Goal: Information Seeking & Learning: Learn about a topic

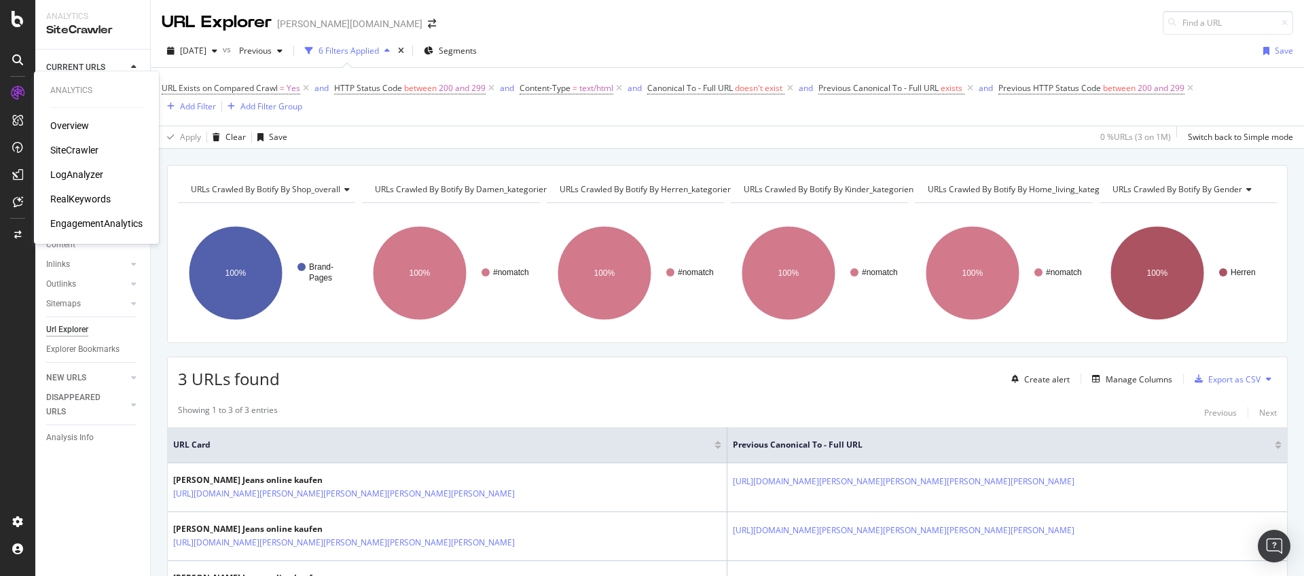
click at [77, 198] on div "RealKeywords" at bounding box center [80, 199] width 60 height 14
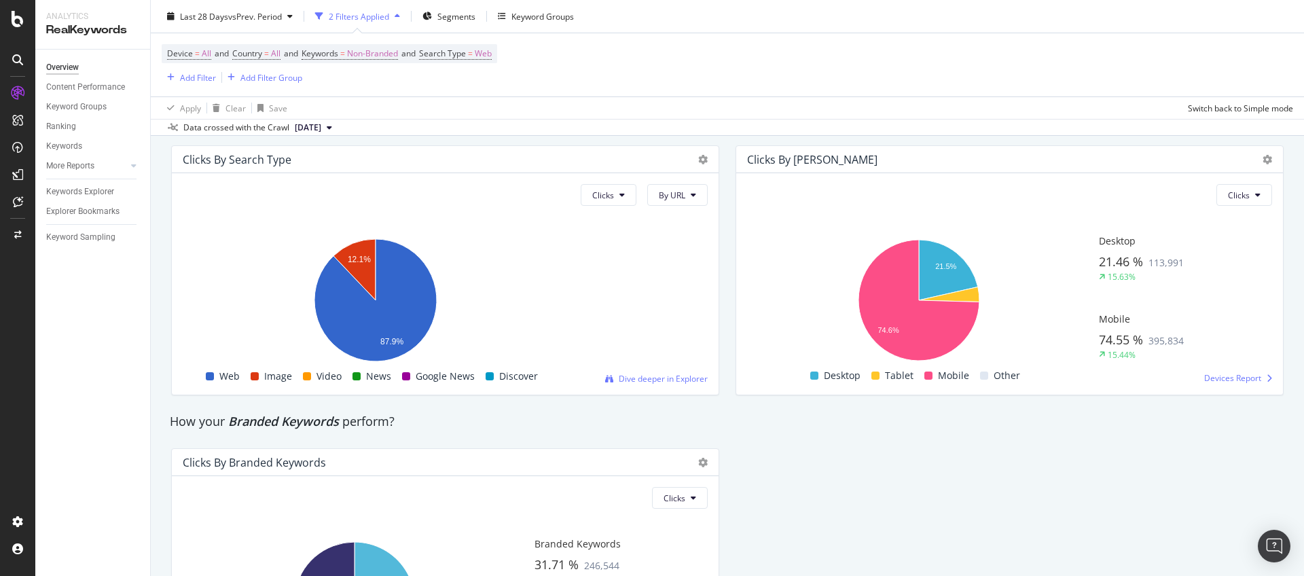
scroll to position [2478, 0]
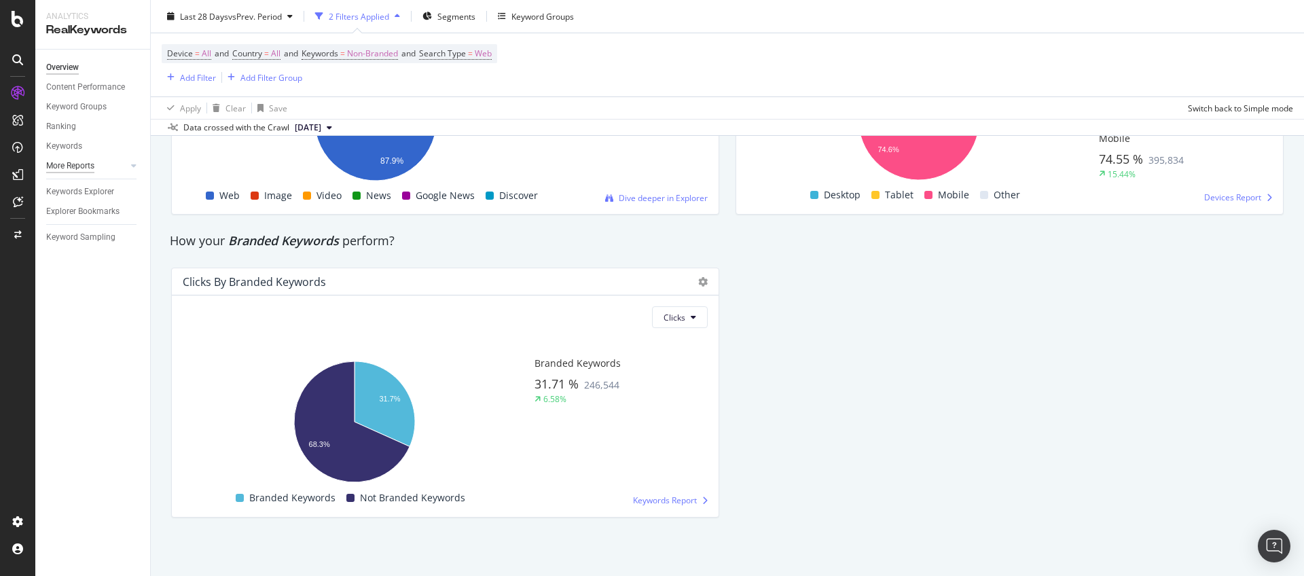
click at [73, 167] on div "More Reports" at bounding box center [70, 166] width 48 height 14
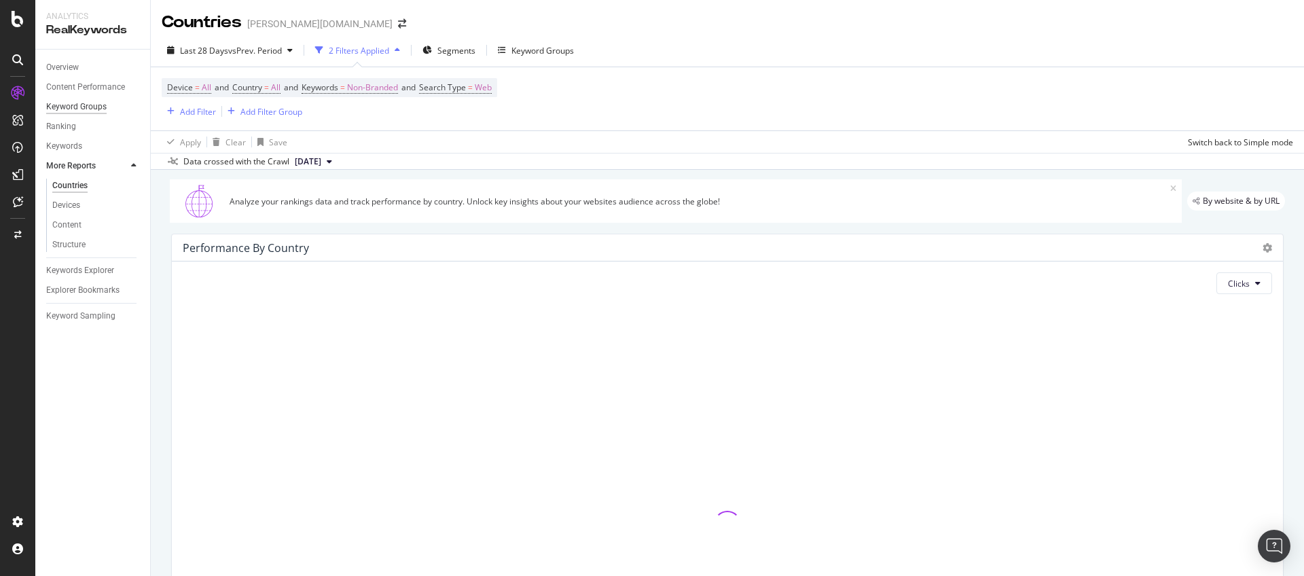
click at [80, 109] on div "Keyword Groups" at bounding box center [76, 107] width 60 height 14
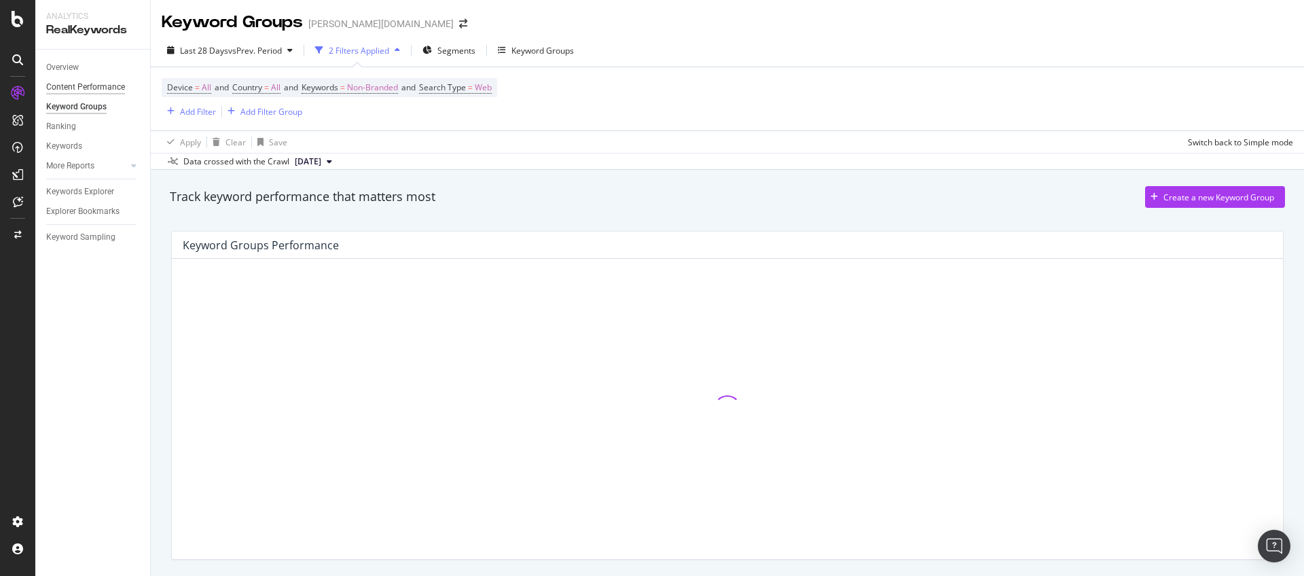
click at [85, 90] on div "Content Performance" at bounding box center [85, 87] width 79 height 14
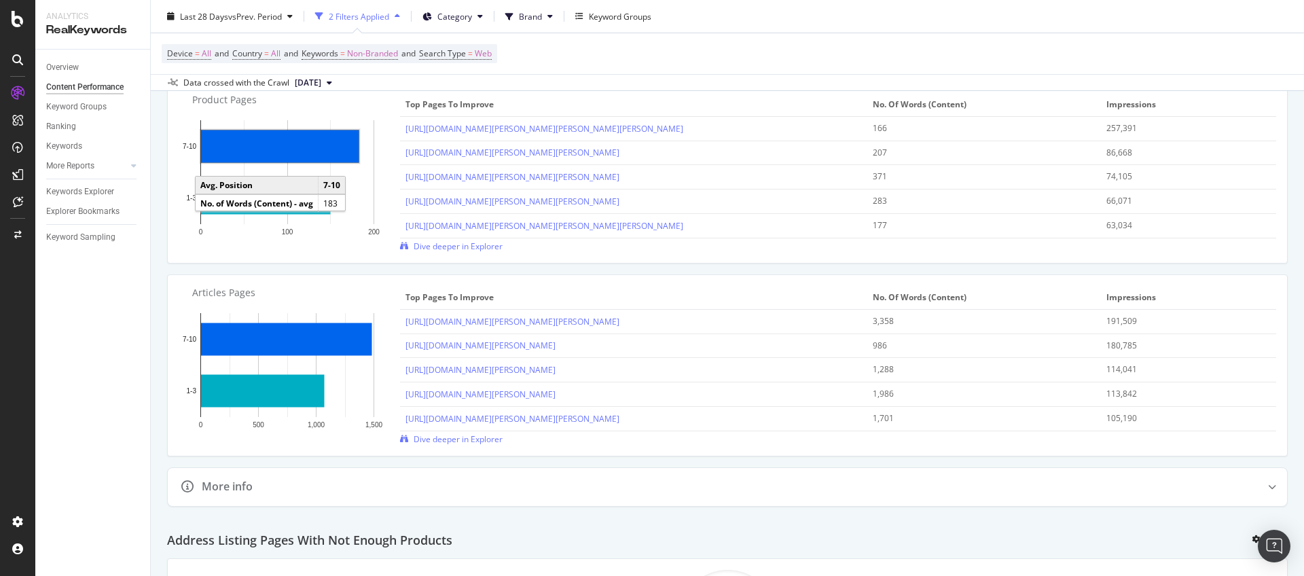
scroll to position [1067, 0]
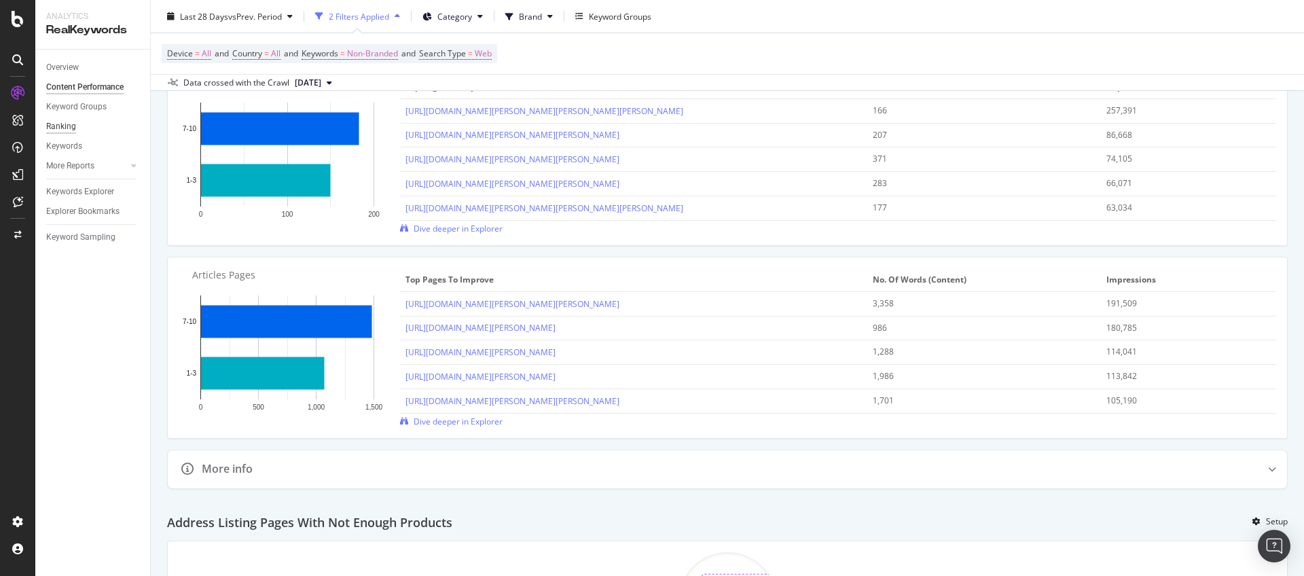
click at [66, 129] on div "Ranking" at bounding box center [61, 127] width 30 height 14
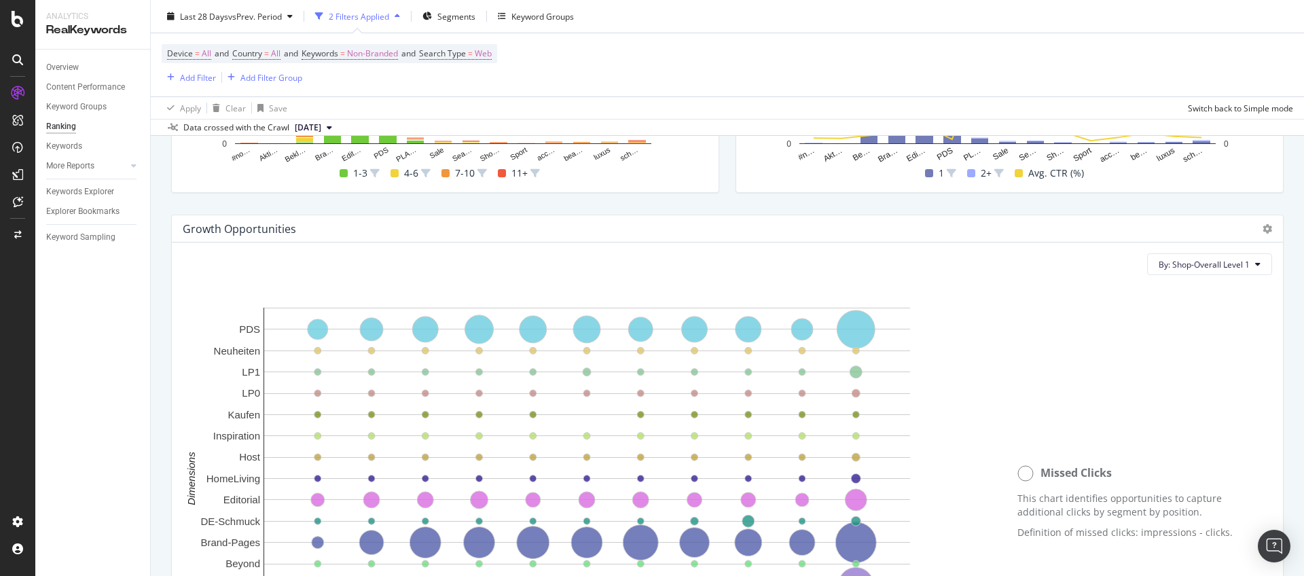
scroll to position [378, 0]
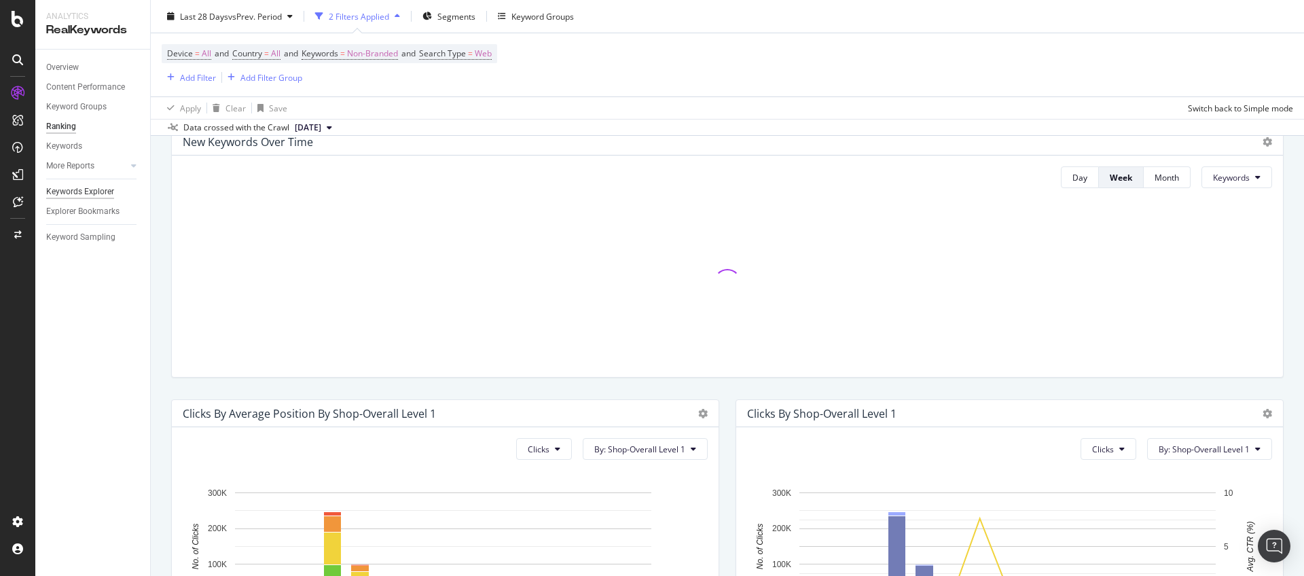
click at [78, 194] on div "Keywords Explorer" at bounding box center [80, 192] width 68 height 14
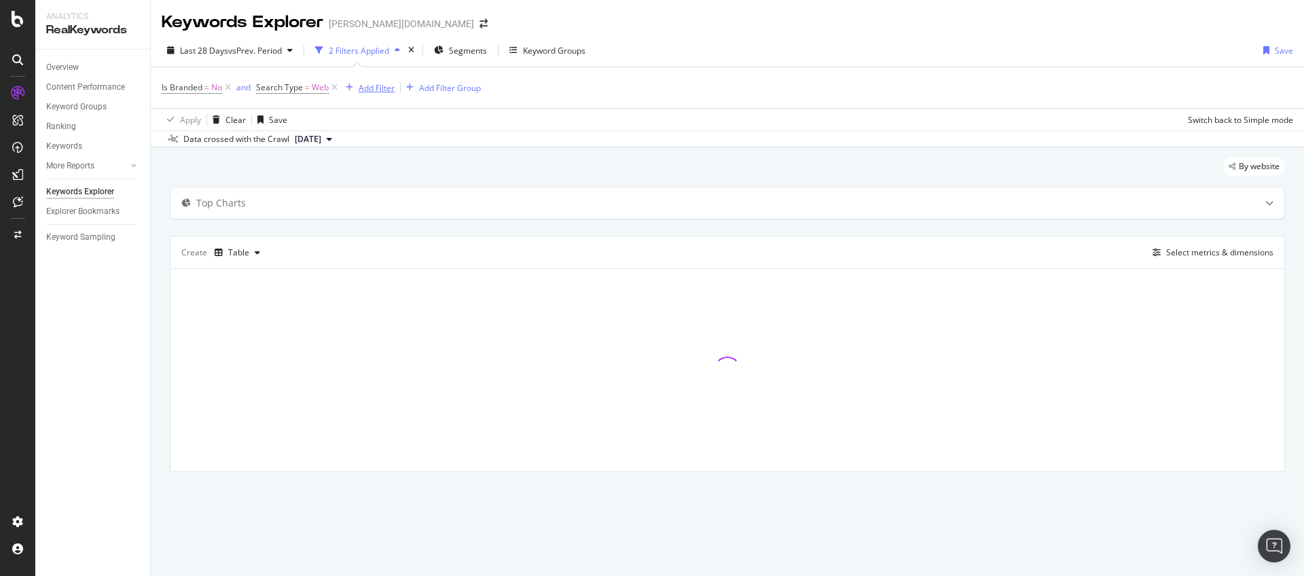
click at [376, 92] on div "Add Filter" at bounding box center [377, 88] width 36 height 12
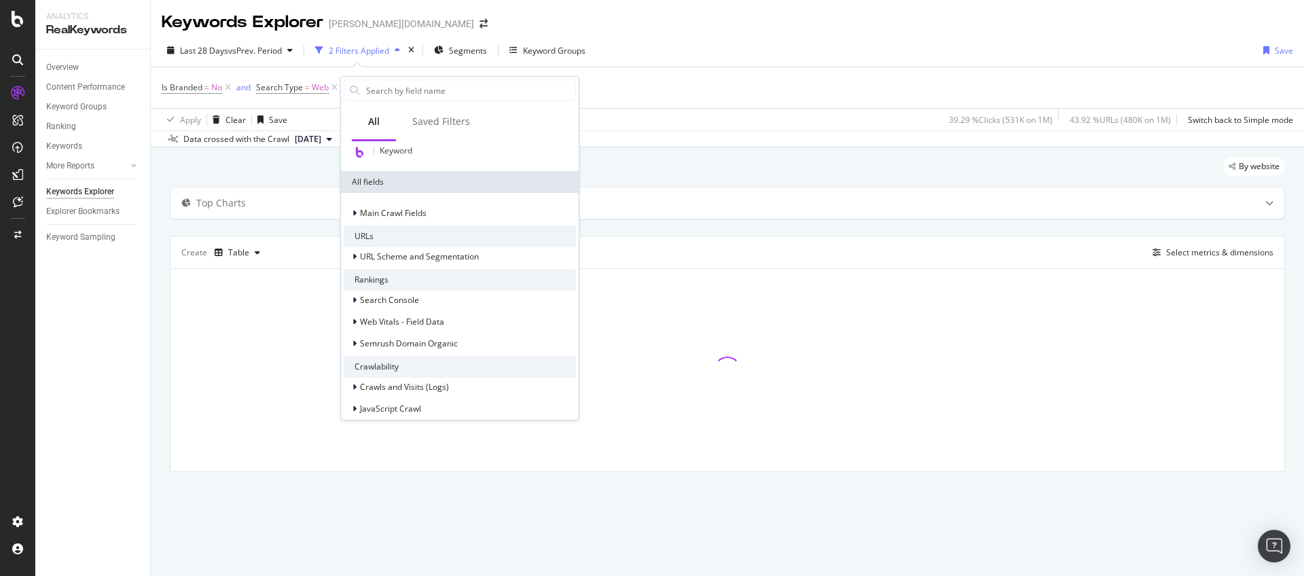
scroll to position [198, 0]
click at [352, 253] on icon at bounding box center [354, 254] width 4 height 8
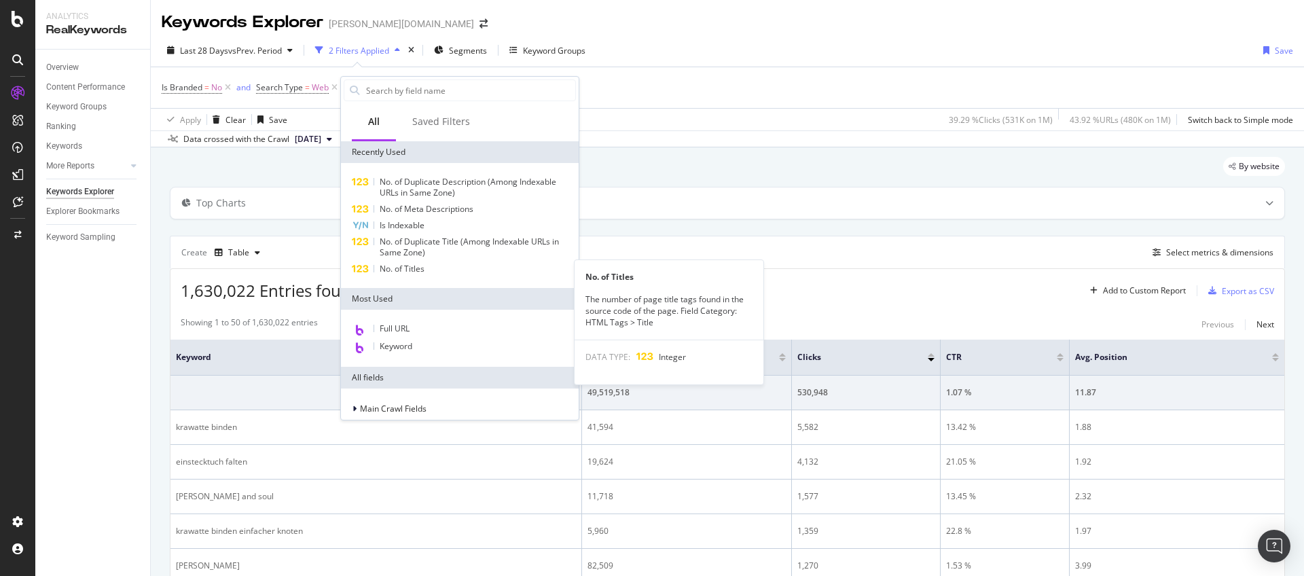
scroll to position [3, 0]
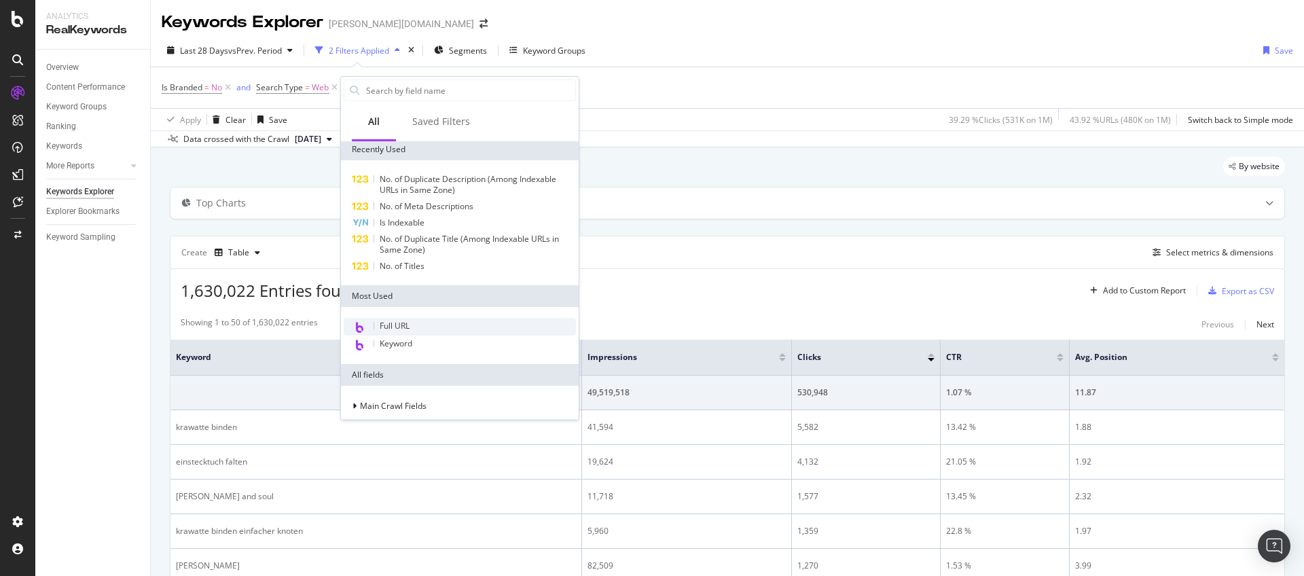
click at [376, 325] on div "Full URL" at bounding box center [460, 327] width 232 height 18
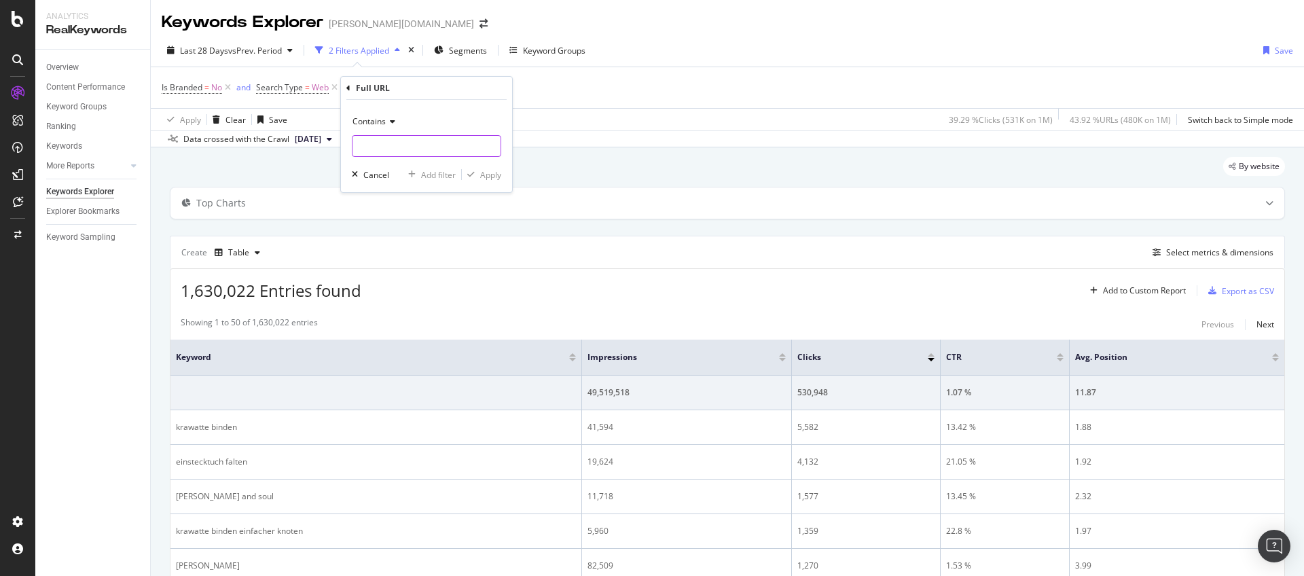
click at [373, 146] on input "text" at bounding box center [426, 146] width 148 height 22
type input "/editorial/"
click at [484, 172] on div "Apply" at bounding box center [490, 175] width 21 height 12
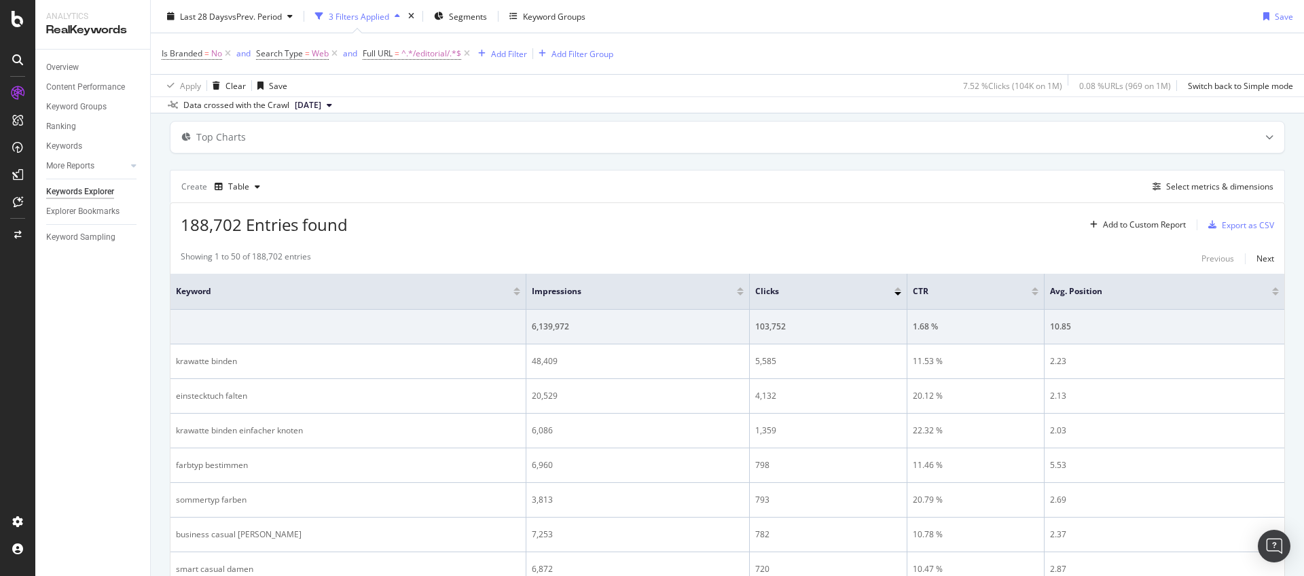
scroll to position [63, 0]
click at [1171, 190] on div "Select metrics & dimensions" at bounding box center [1219, 189] width 107 height 12
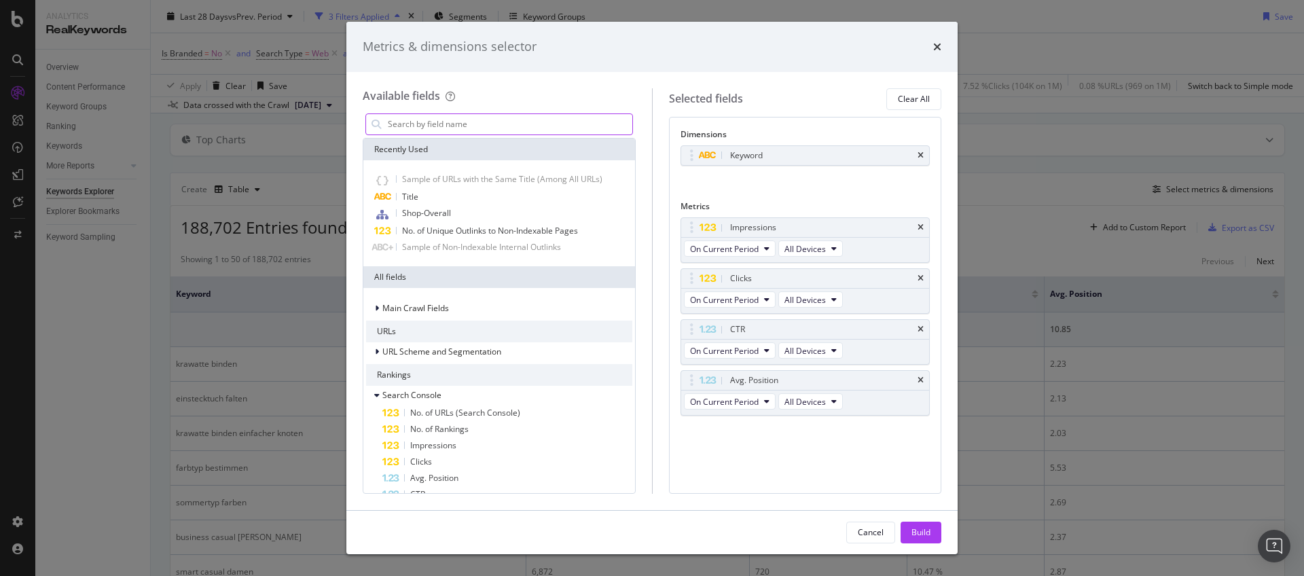
click at [537, 127] on input "modal" at bounding box center [509, 124] width 246 height 20
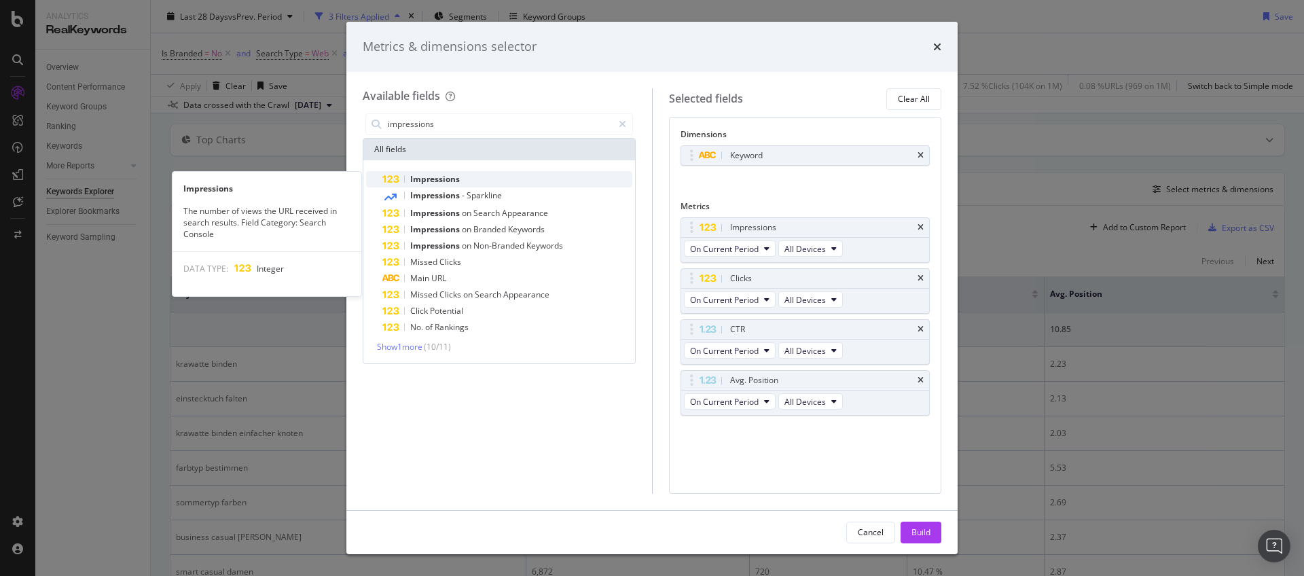
type input "impressions"
click at [483, 175] on div "Impressions" at bounding box center [507, 179] width 250 height 16
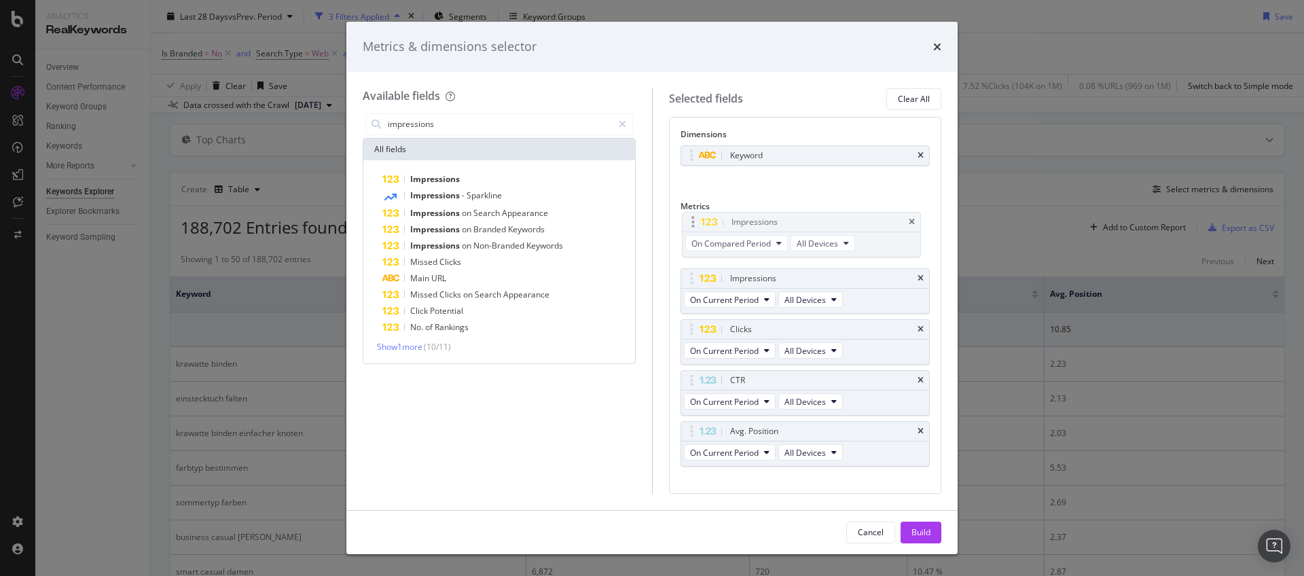
drag, startPoint x: 693, startPoint y: 432, endPoint x: 693, endPoint y: 227, distance: 204.4
click at [689, 226] on body "Analytics RealKeywords Overview Content Performance Keyword Groups Ranking Keyw…" at bounding box center [652, 288] width 1304 height 576
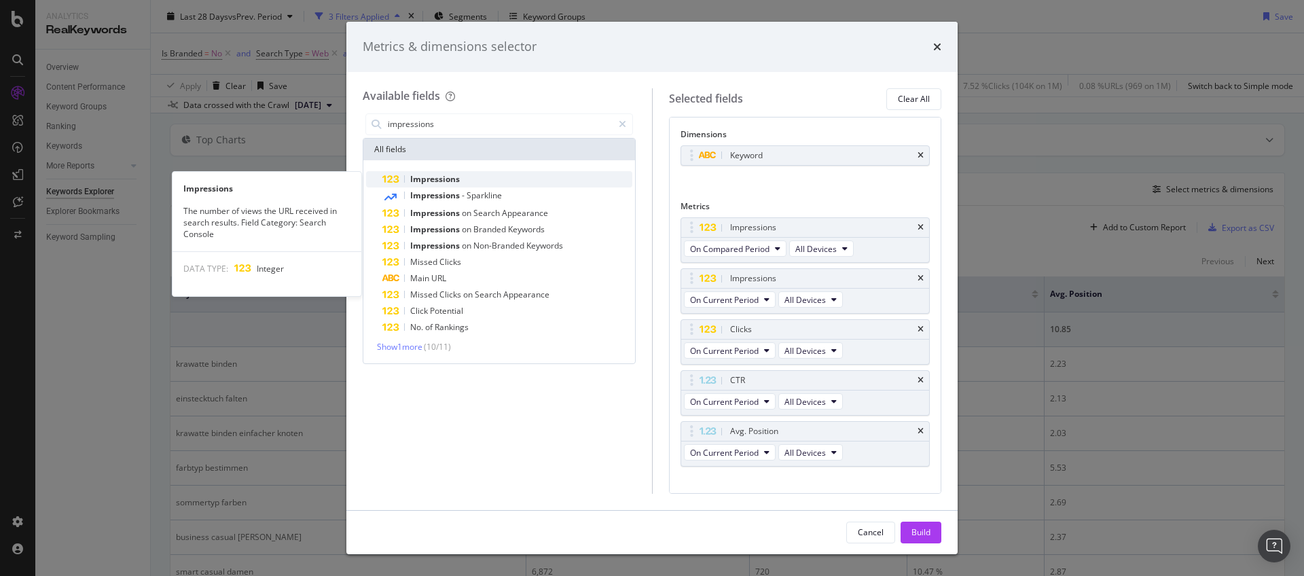
click at [502, 181] on div "Impressions" at bounding box center [507, 179] width 250 height 16
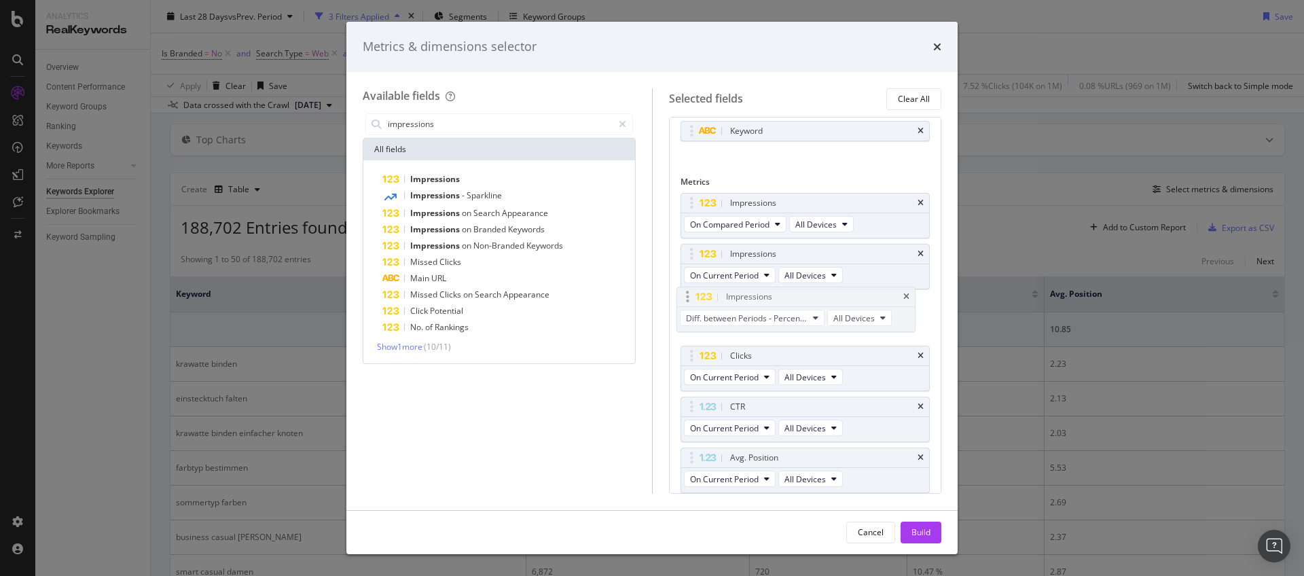
drag, startPoint x: 694, startPoint y: 461, endPoint x: 690, endPoint y: 300, distance: 161.0
click at [690, 300] on body "Analytics RealKeywords Overview Content Performance Keyword Groups Ranking Keyw…" at bounding box center [652, 288] width 1304 height 576
click at [769, 323] on span "Diff. between Periods - Percentage" at bounding box center [751, 327] width 122 height 12
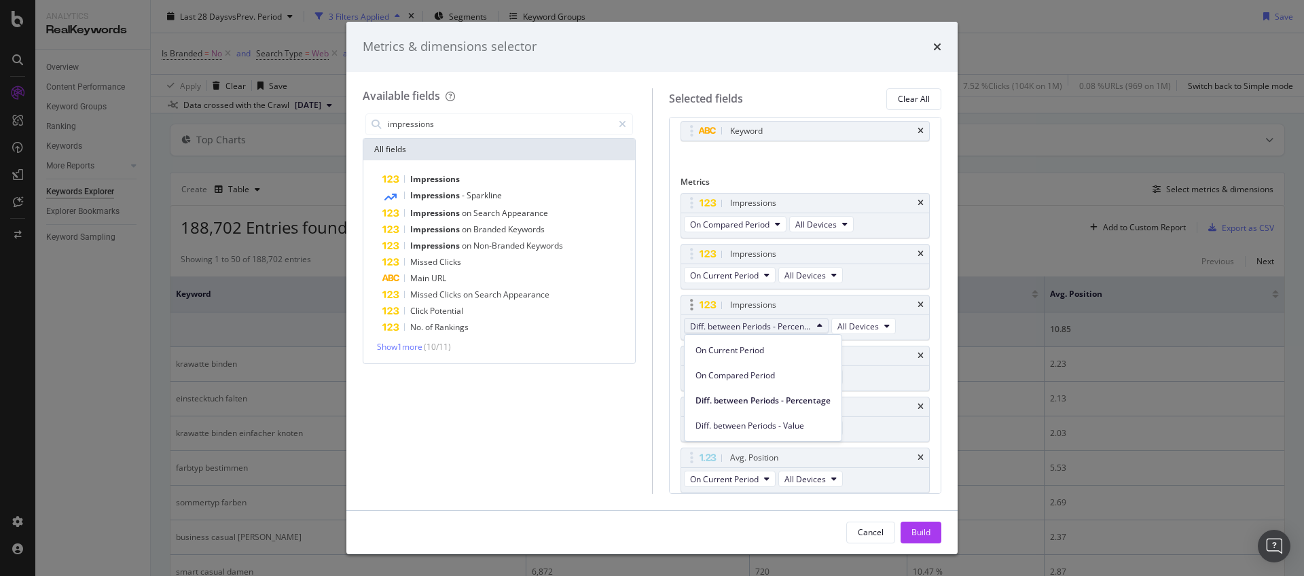
click at [769, 323] on span "Diff. between Periods - Percentage" at bounding box center [751, 327] width 122 height 12
click at [623, 123] on icon "modal" at bounding box center [622, 125] width 7 height 10
click at [606, 124] on input "modal" at bounding box center [509, 124] width 246 height 20
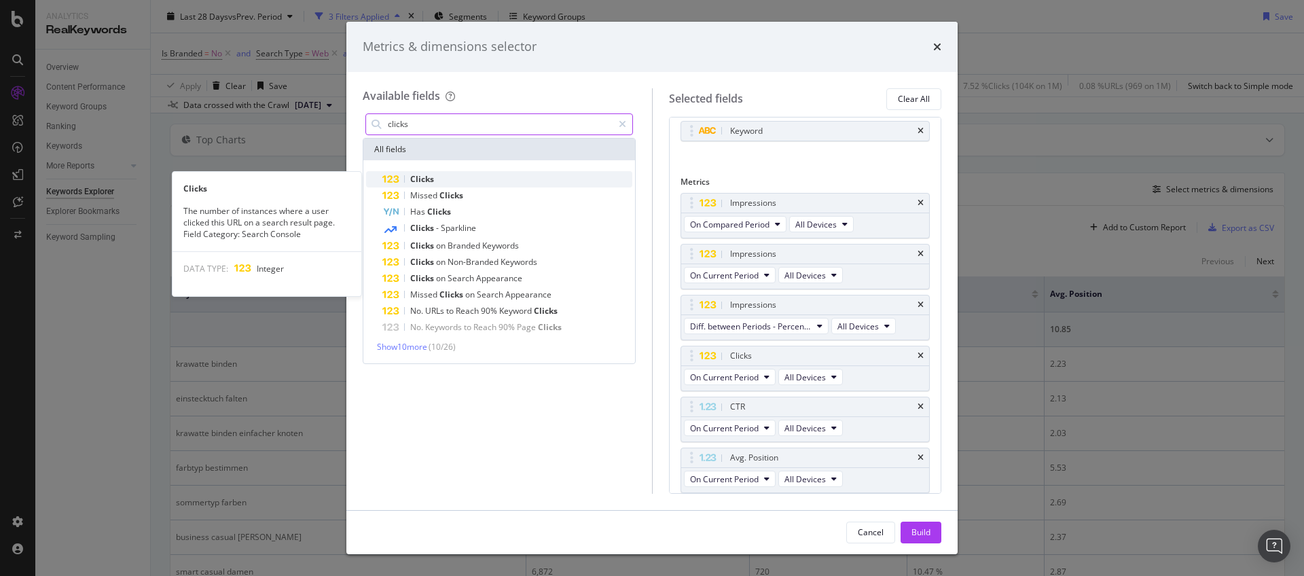
type input "clicks"
click at [501, 179] on div "Clicks" at bounding box center [507, 179] width 250 height 16
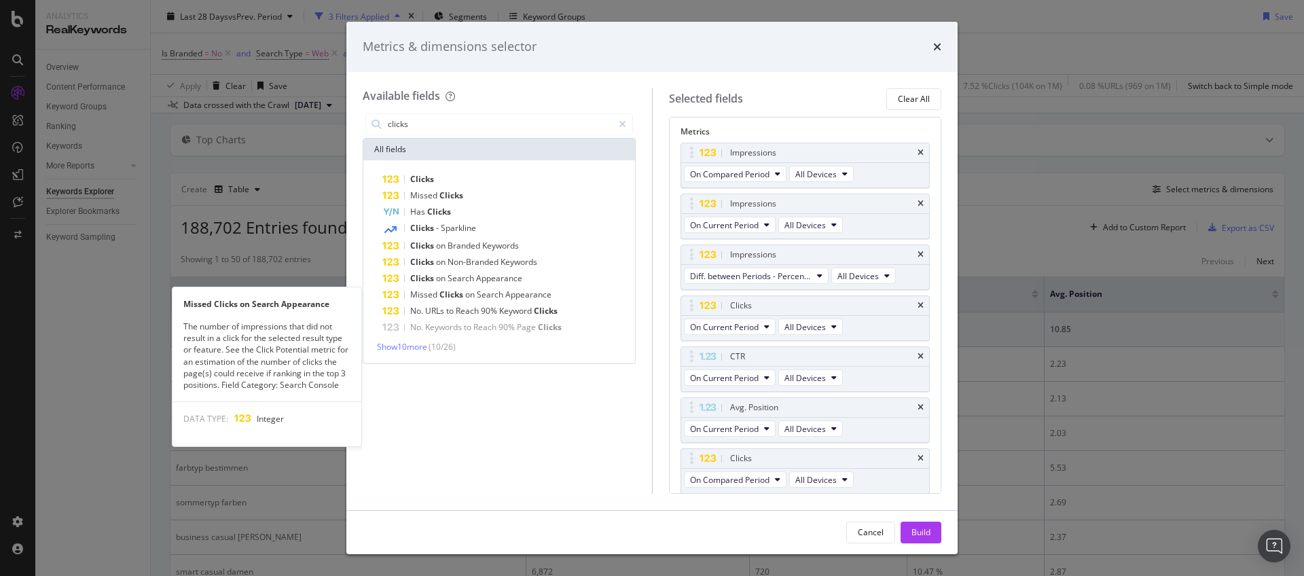
scroll to position [75, 0]
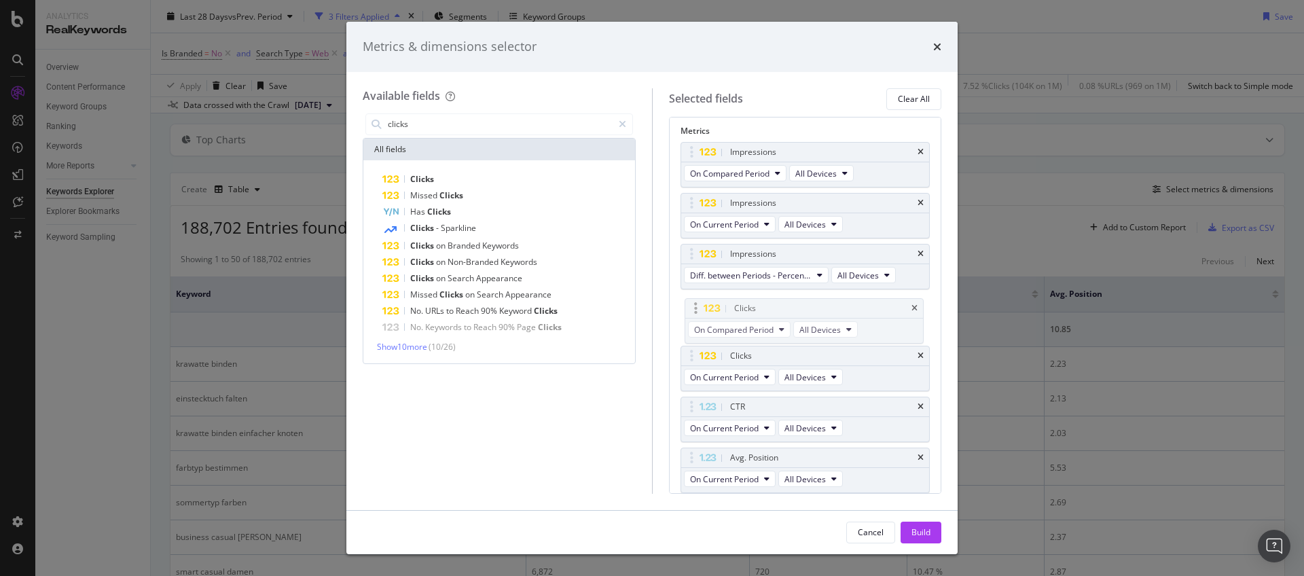
drag, startPoint x: 691, startPoint y: 454, endPoint x: 699, endPoint y: 306, distance: 148.9
click at [694, 305] on body "Analytics RealKeywords Overview Content Performance Keyword Groups Ranking Keyw…" at bounding box center [652, 288] width 1304 height 576
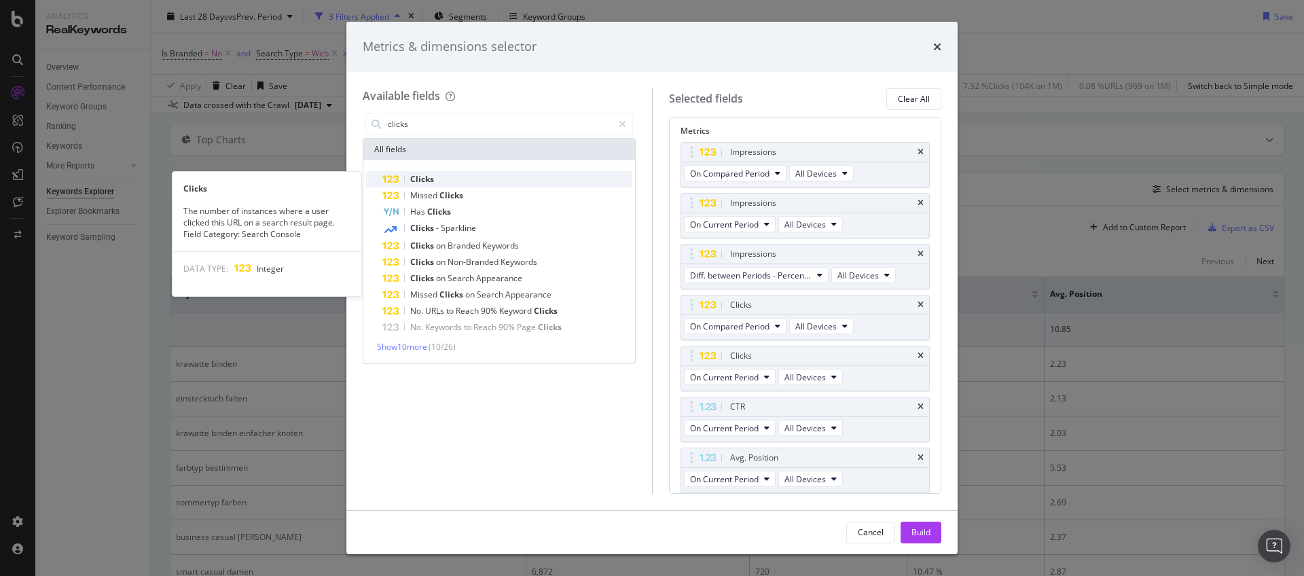
click at [451, 181] on div "Clicks" at bounding box center [507, 179] width 250 height 16
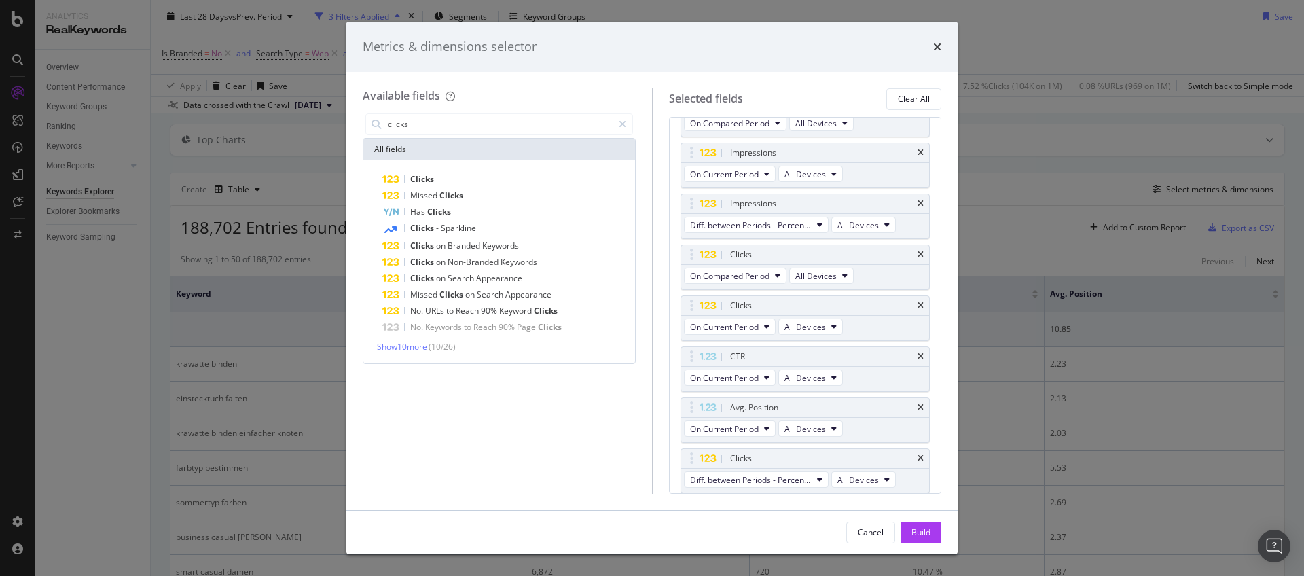
scroll to position [126, 0]
drag, startPoint x: 688, startPoint y: 457, endPoint x: 682, endPoint y: 363, distance: 94.6
click at [682, 363] on body "Analytics RealKeywords Overview Content Performance Keyword Groups Ranking Keyw…" at bounding box center [652, 288] width 1304 height 576
click at [928, 535] on div "Build" at bounding box center [920, 532] width 19 height 12
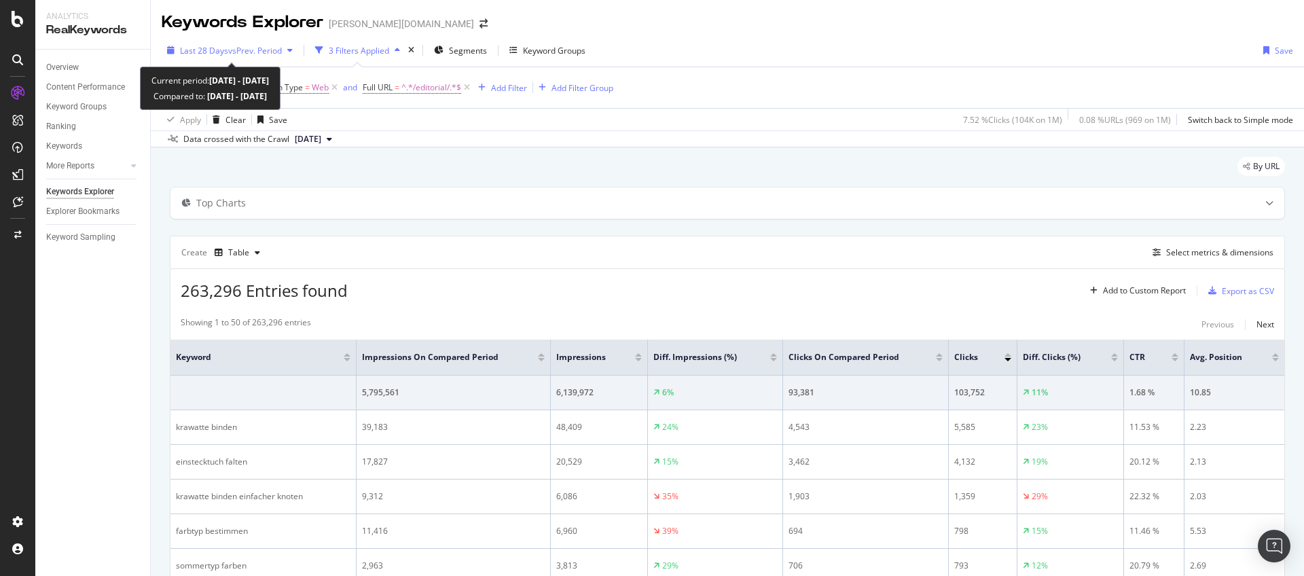
click at [290, 54] on icon "button" at bounding box center [289, 50] width 5 height 8
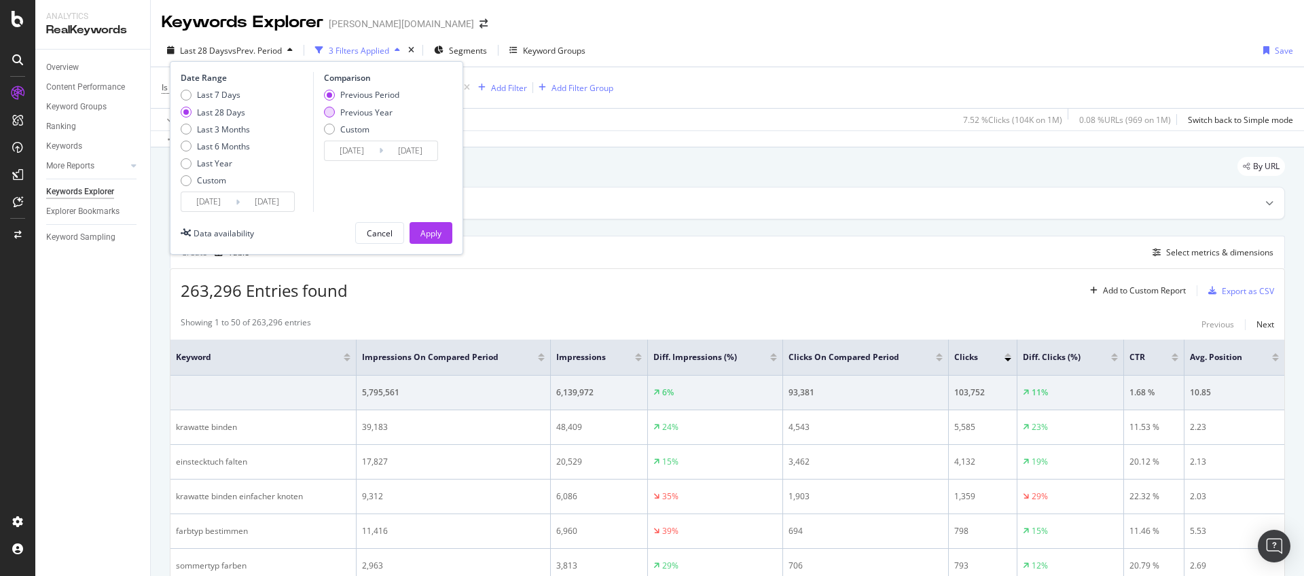
click at [361, 108] on div "Previous Year" at bounding box center [366, 113] width 52 height 12
type input "[DATE]"
click at [431, 231] on div "Apply" at bounding box center [430, 233] width 21 height 12
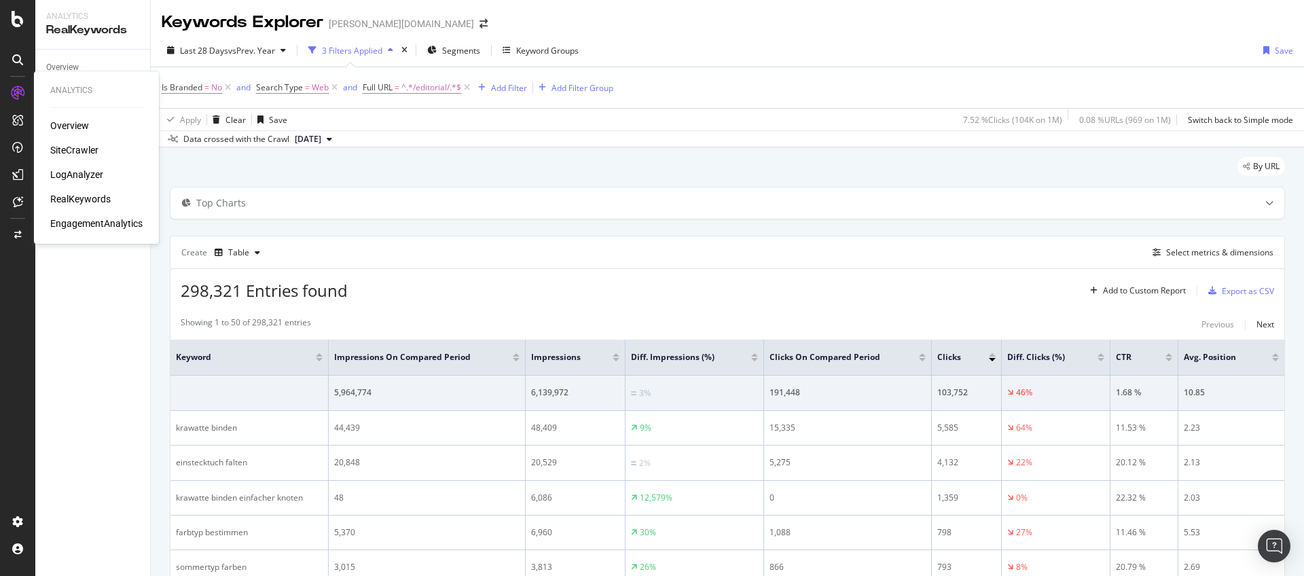
click at [64, 150] on div "SiteCrawler" at bounding box center [74, 150] width 48 height 14
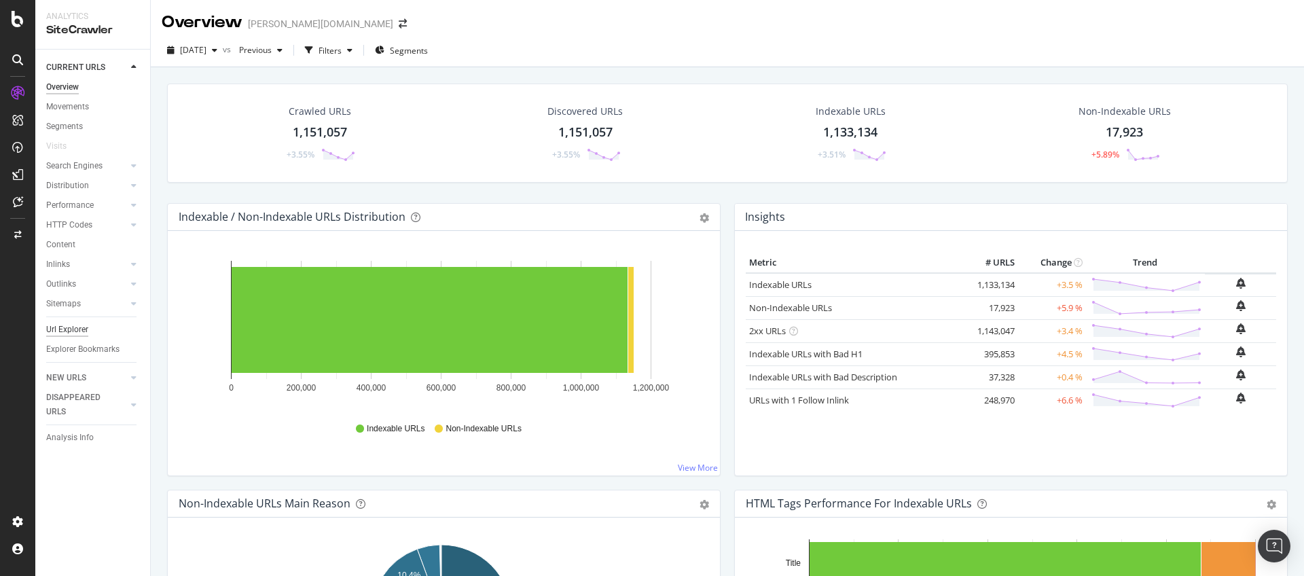
click at [70, 329] on div "Url Explorer" at bounding box center [67, 330] width 42 height 14
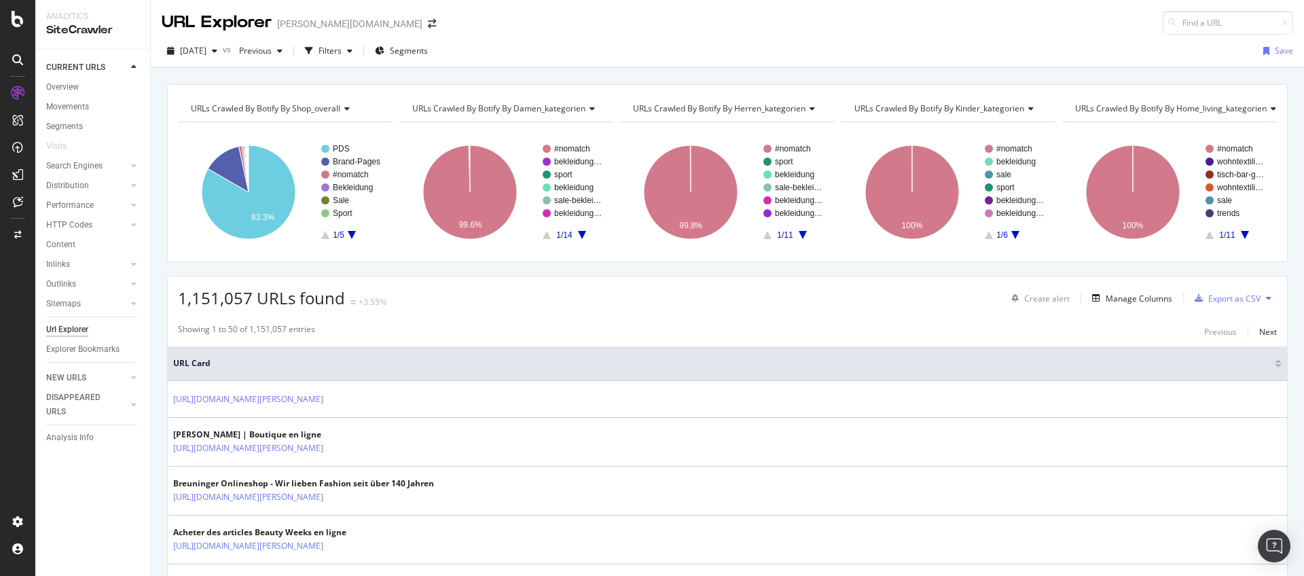
click at [351, 233] on icon "A chart." at bounding box center [352, 235] width 8 height 8
click at [354, 217] on text "Editorial" at bounding box center [347, 213] width 29 height 10
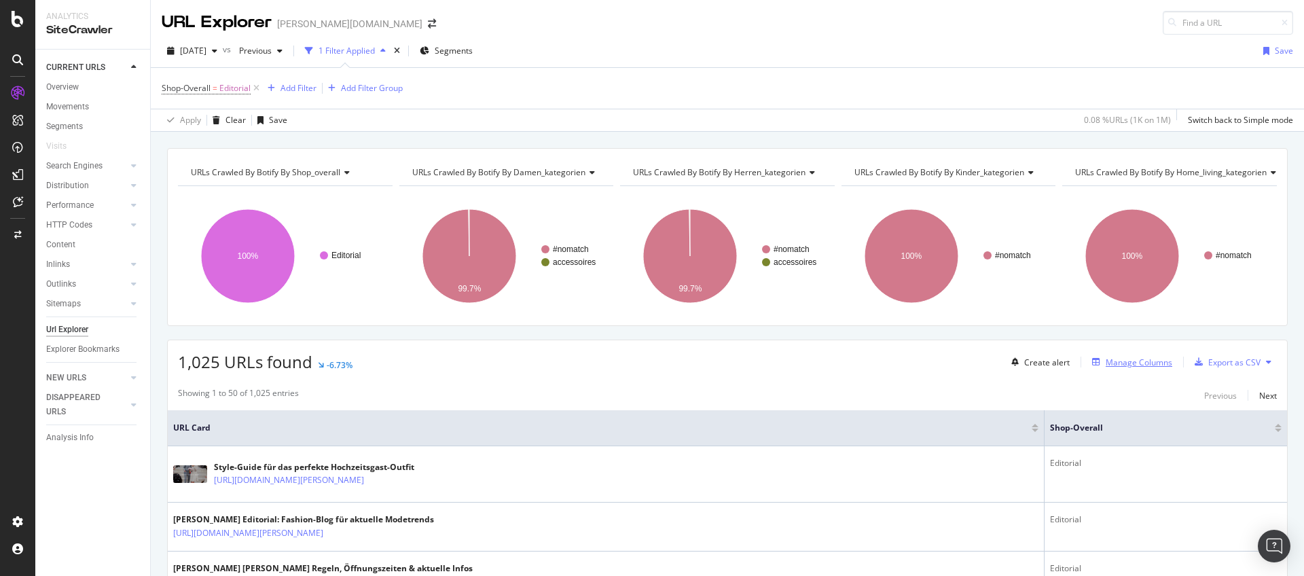
click at [1133, 365] on div "Manage Columns" at bounding box center [1139, 363] width 67 height 12
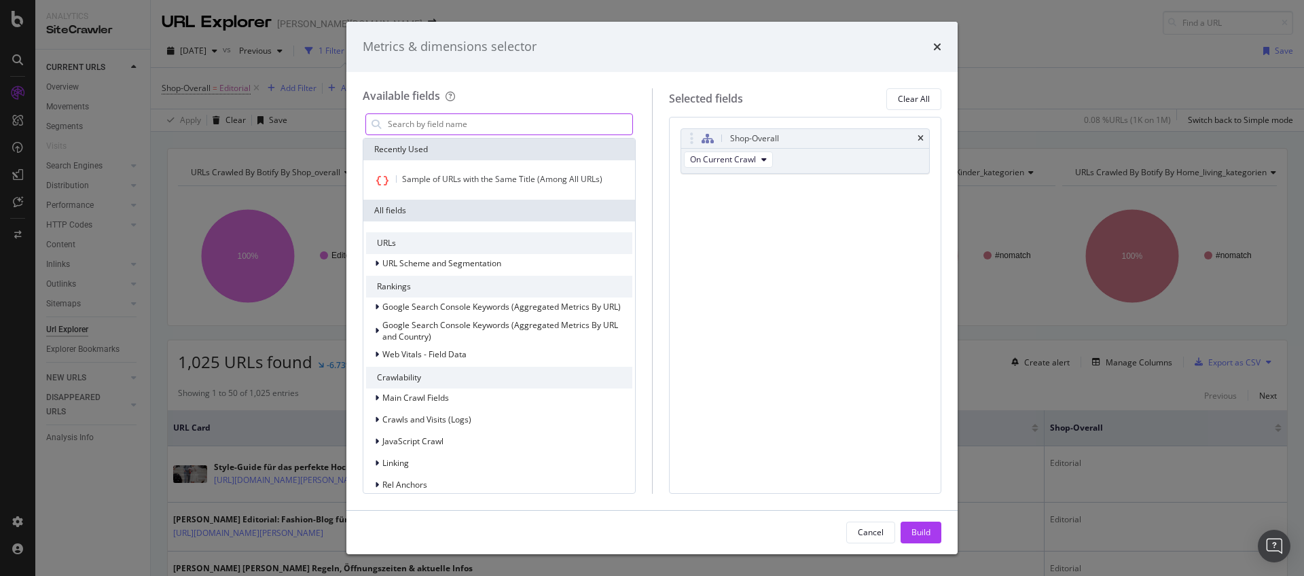
click at [591, 130] on input "modal" at bounding box center [509, 124] width 246 height 20
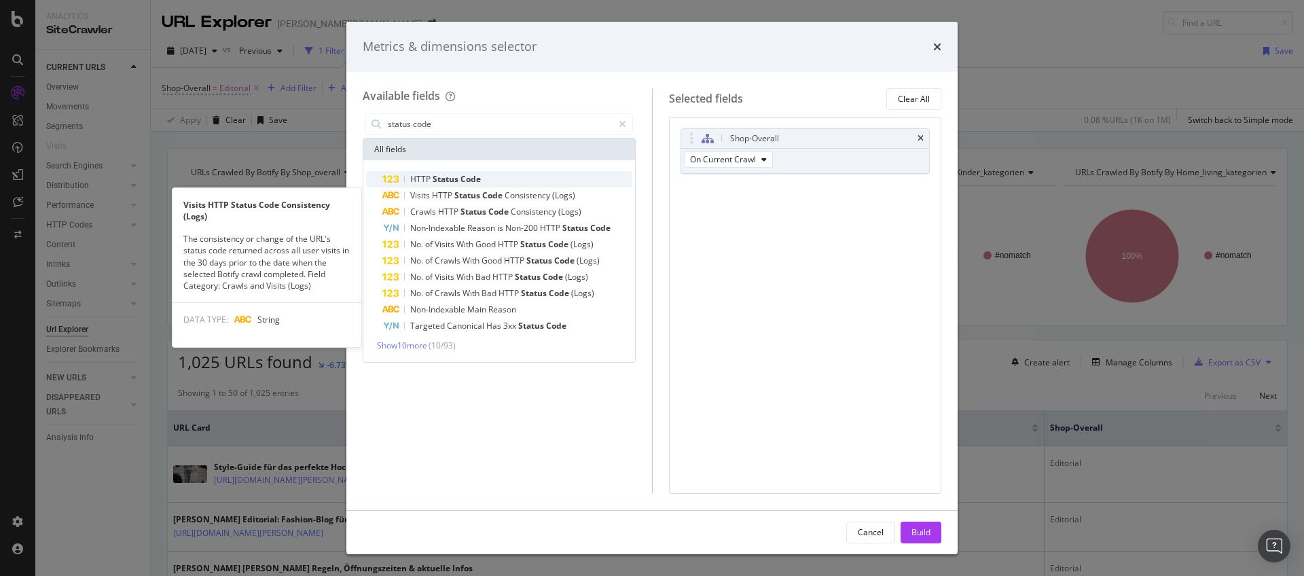
type input "status code"
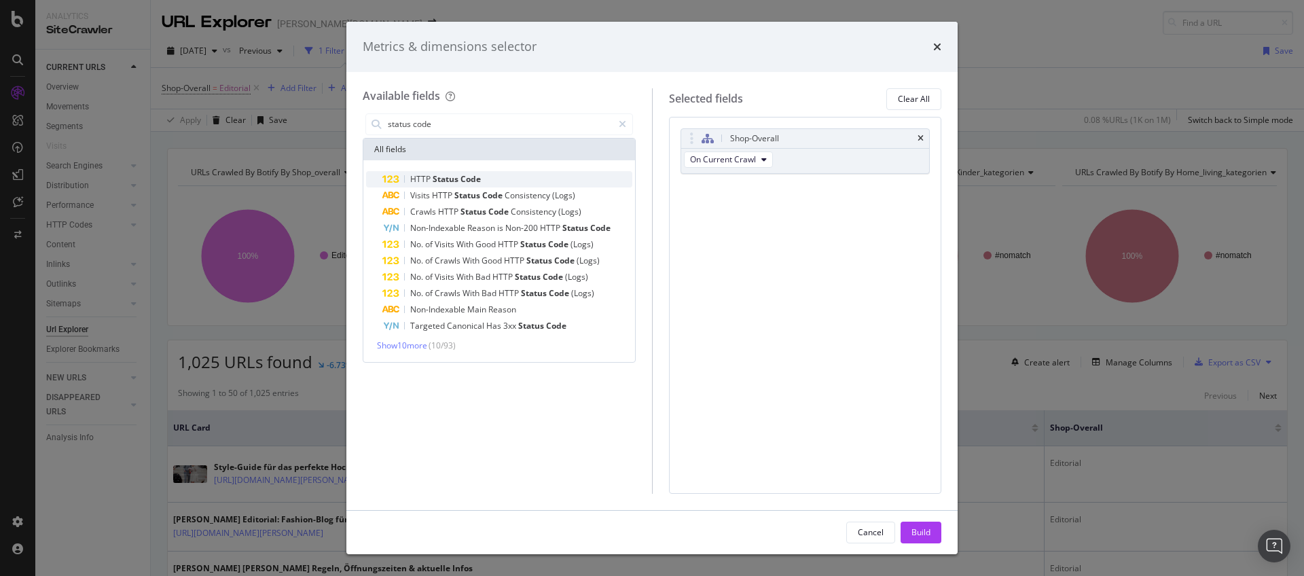
click at [482, 176] on div "HTTP Status Code" at bounding box center [507, 179] width 250 height 16
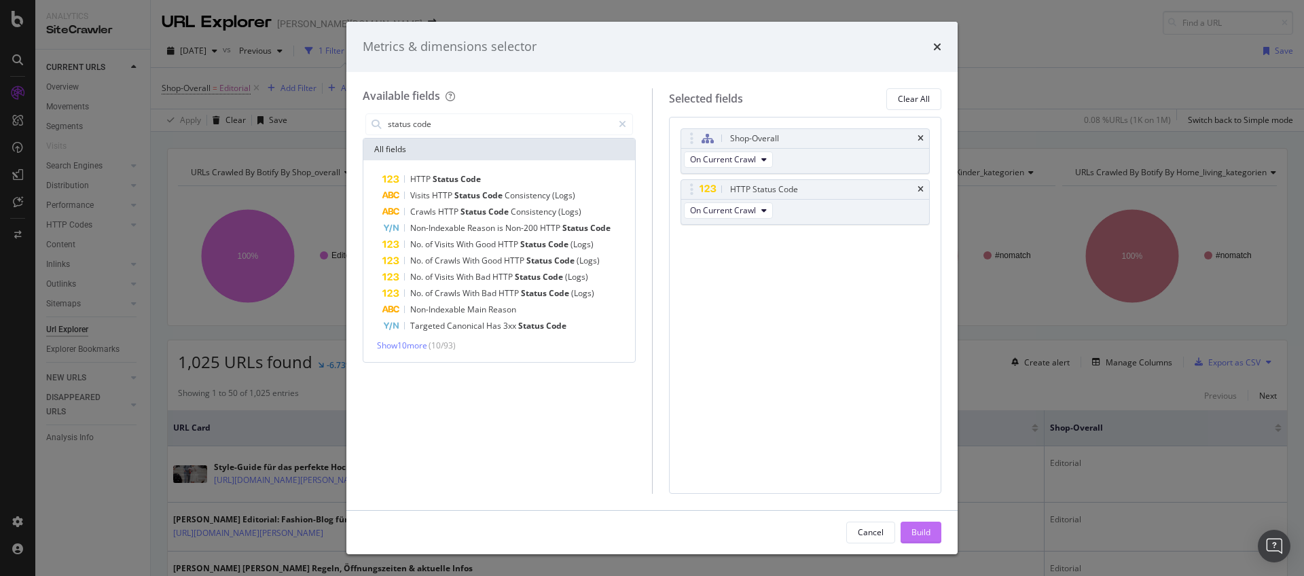
click at [927, 526] on div "Build" at bounding box center [920, 532] width 19 height 12
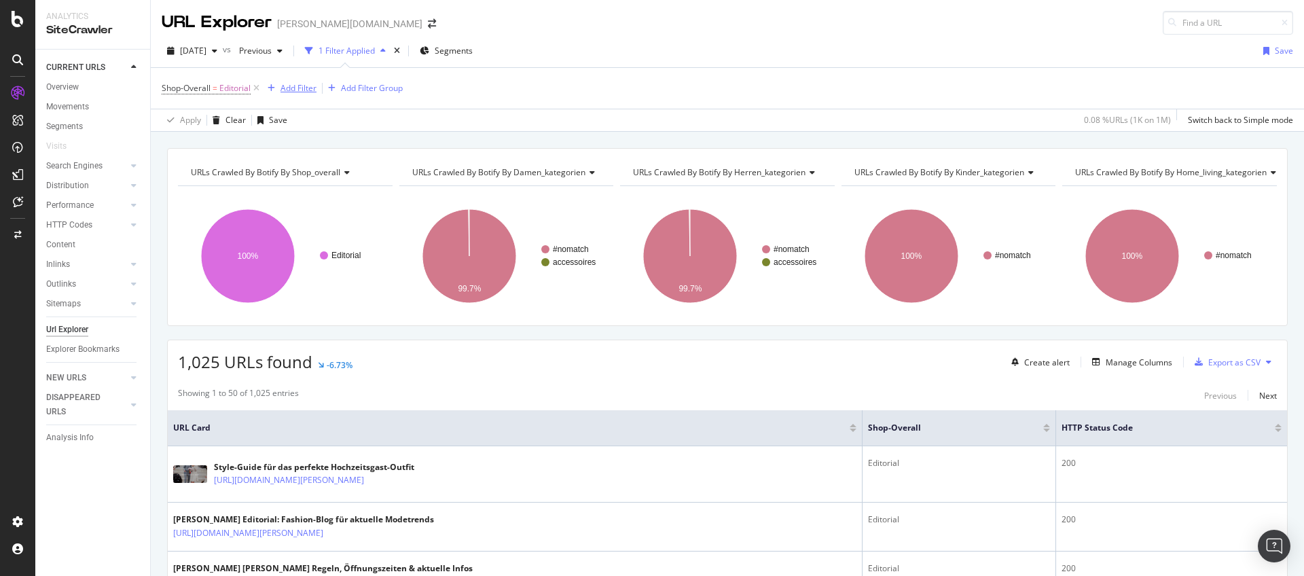
click at [300, 90] on div "Add Filter" at bounding box center [298, 88] width 36 height 12
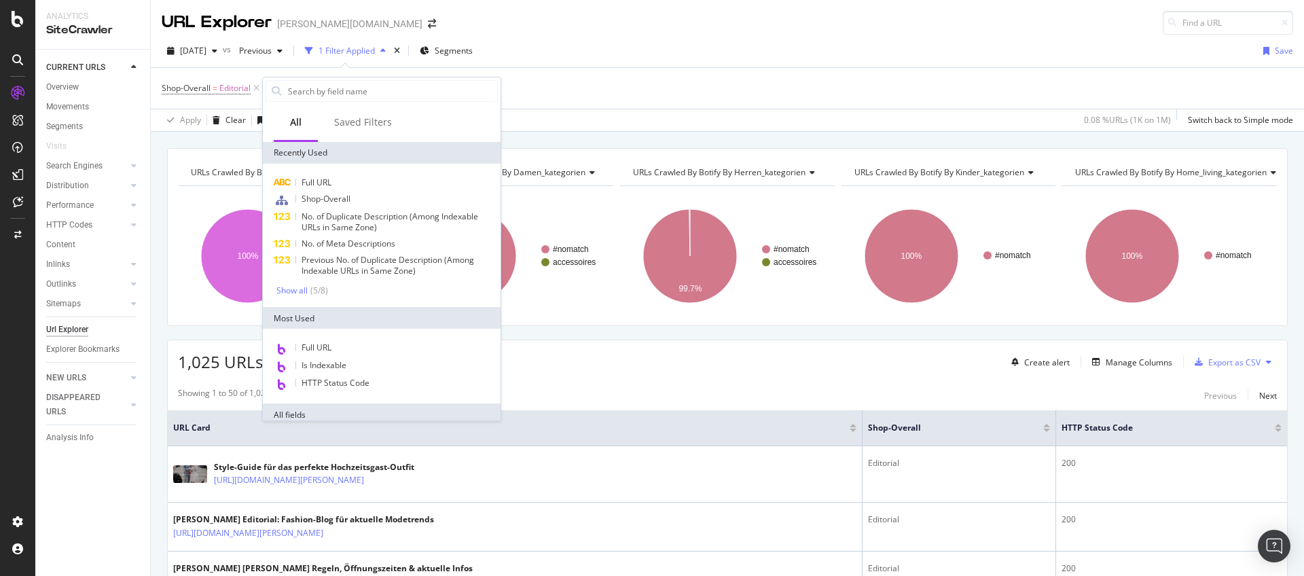
click at [558, 341] on div "1,025 URLs found -6.73% Create alert Manage Columns Export as CSV" at bounding box center [727, 356] width 1119 height 33
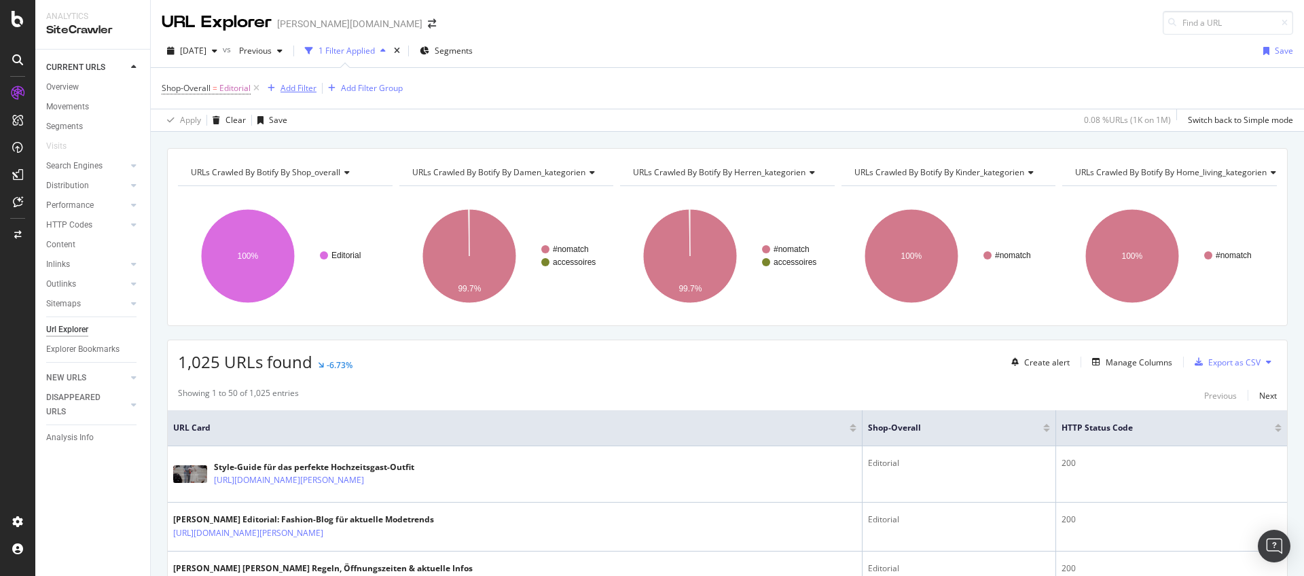
click at [303, 88] on div "Add Filter" at bounding box center [298, 88] width 36 height 12
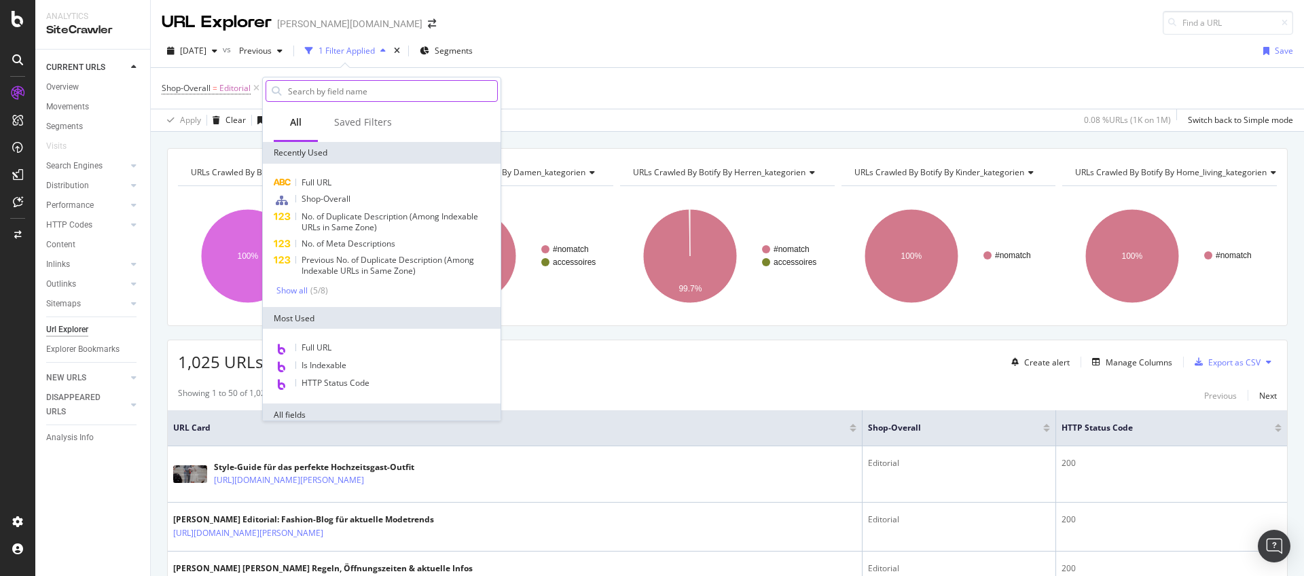
click at [333, 90] on input "text" at bounding box center [392, 91] width 211 height 20
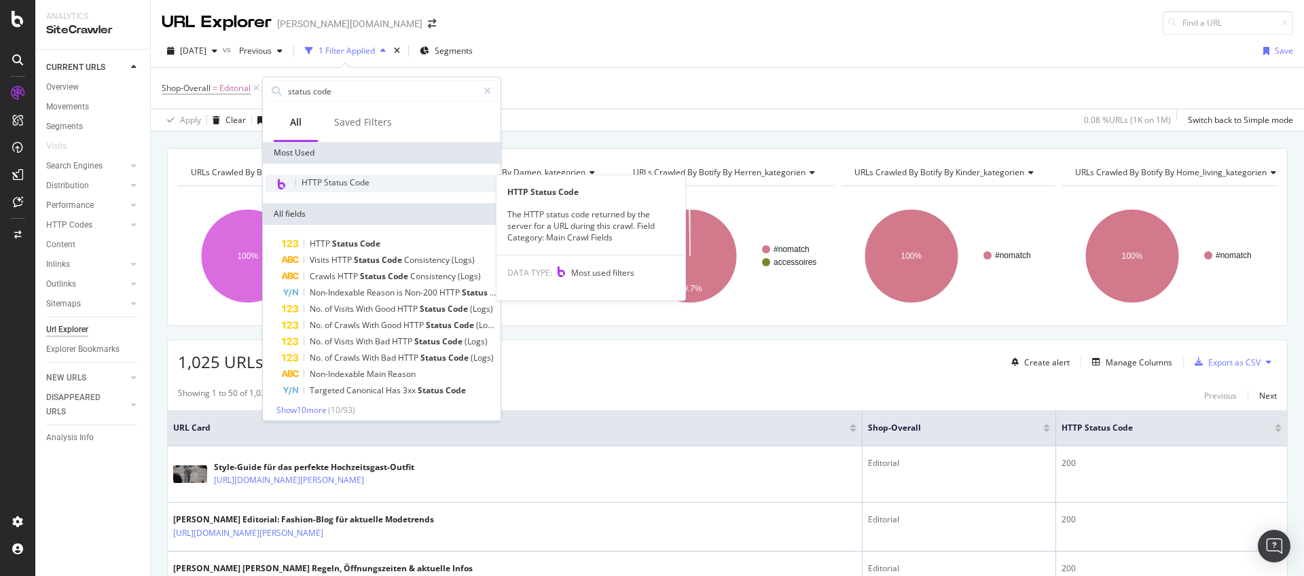
type input "status code"
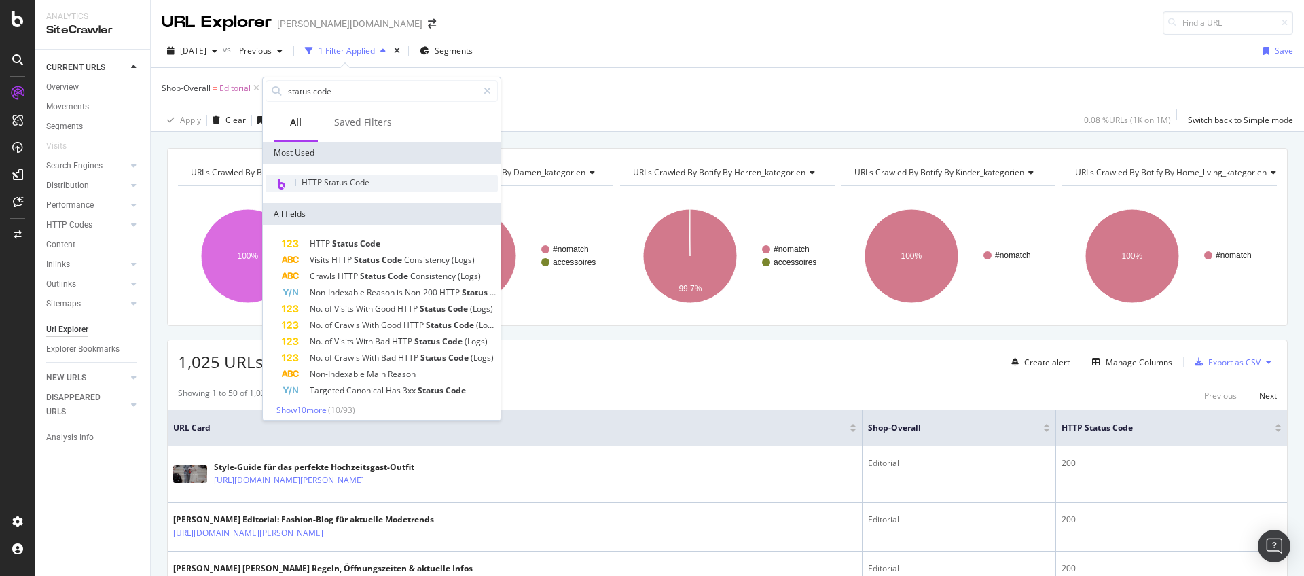
click at [425, 189] on div "HTTP Status Code" at bounding box center [382, 184] width 232 height 18
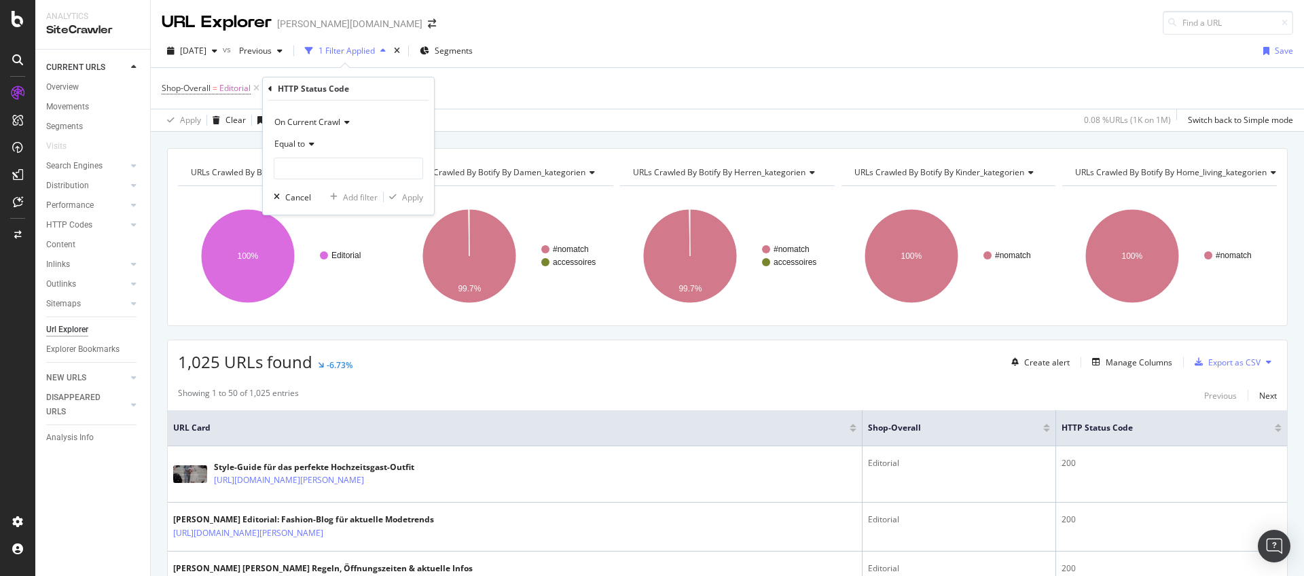
click at [312, 145] on icon at bounding box center [310, 144] width 10 height 8
click at [314, 165] on div "Equal to" at bounding box center [349, 172] width 145 height 18
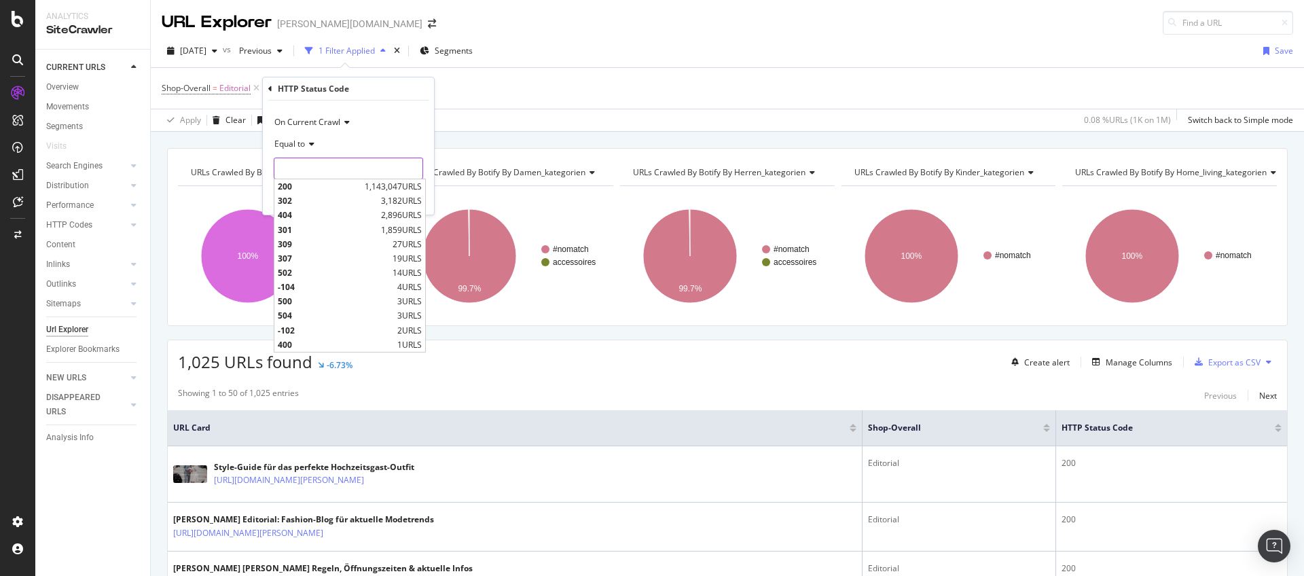
click at [323, 160] on input "number" at bounding box center [348, 169] width 149 height 22
click at [333, 230] on span "301" at bounding box center [328, 230] width 100 height 12
type input "301"
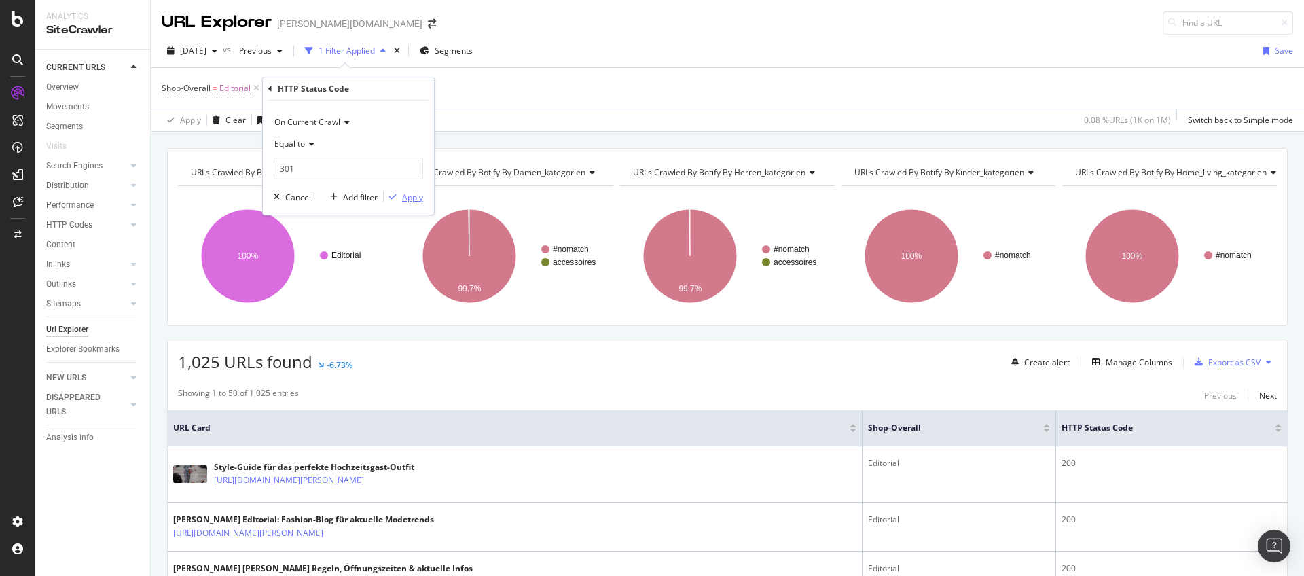
click at [408, 197] on div "Apply" at bounding box center [412, 198] width 21 height 12
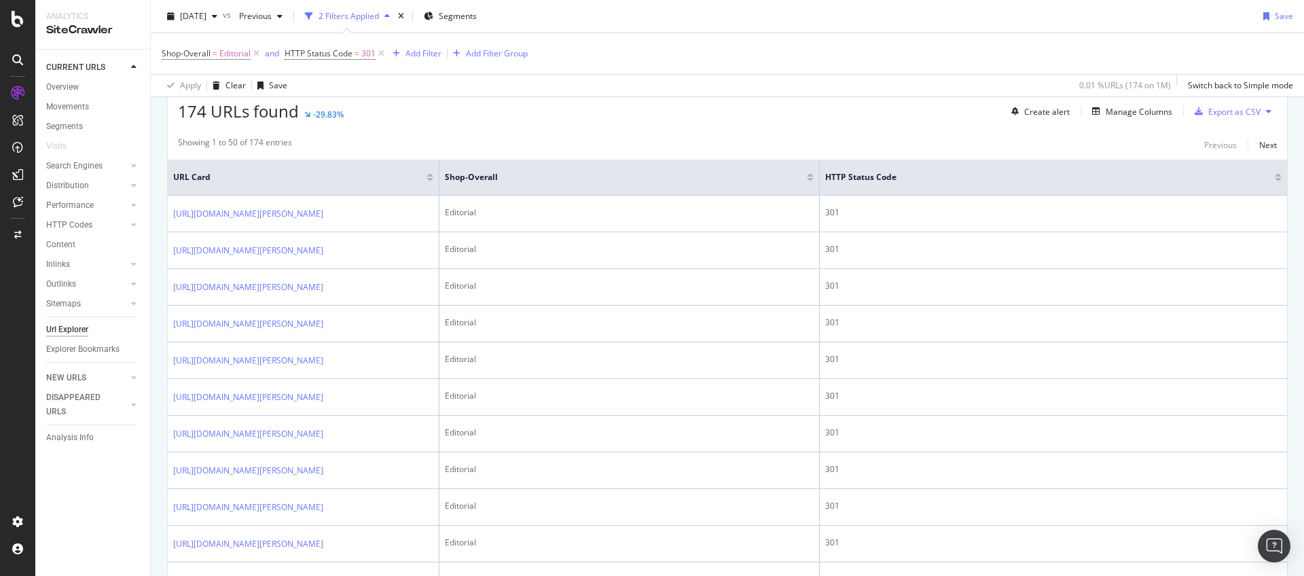
scroll to position [242, 0]
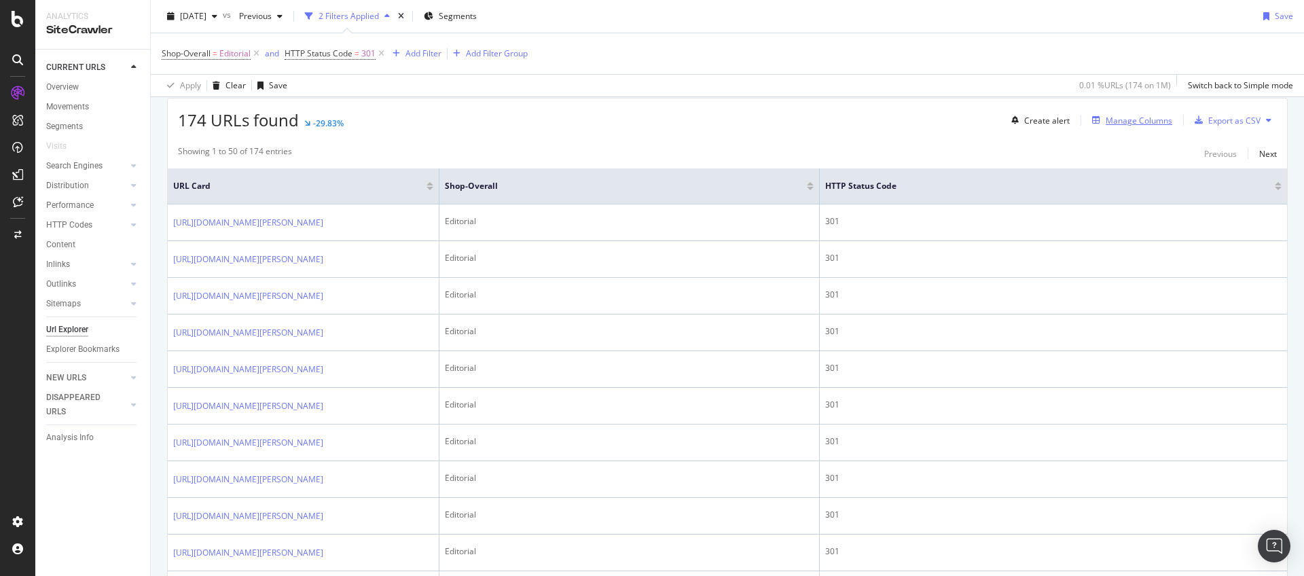
click at [1134, 122] on div "Manage Columns" at bounding box center [1139, 121] width 67 height 12
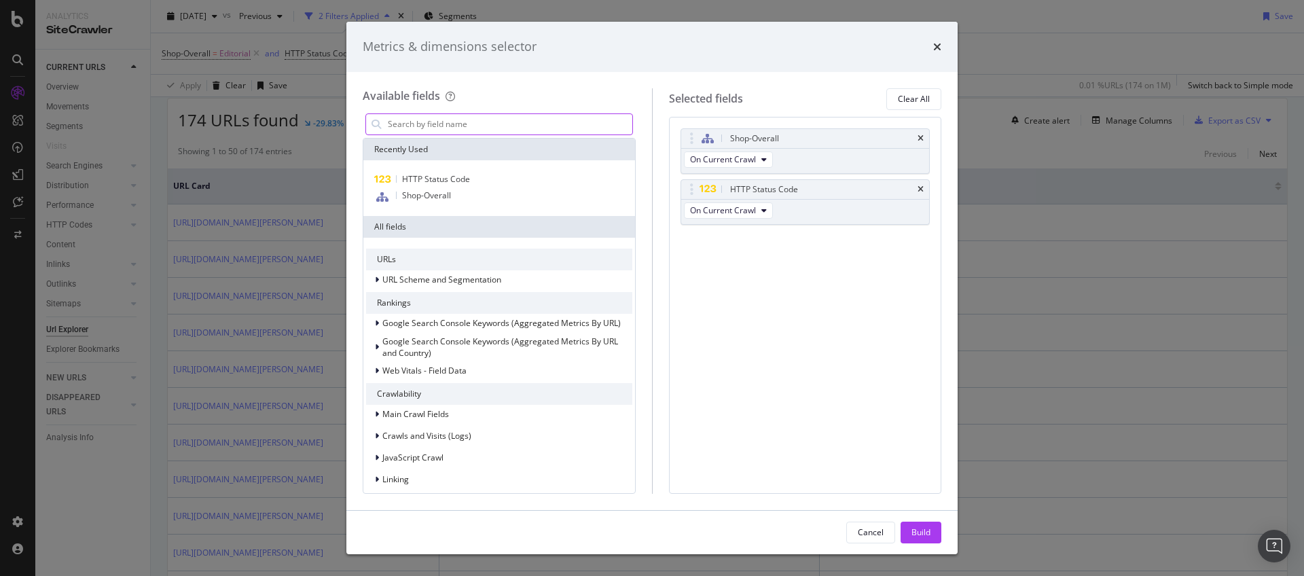
click at [475, 132] on input "modal" at bounding box center [509, 124] width 246 height 20
click at [477, 127] on input "modal" at bounding box center [509, 124] width 246 height 20
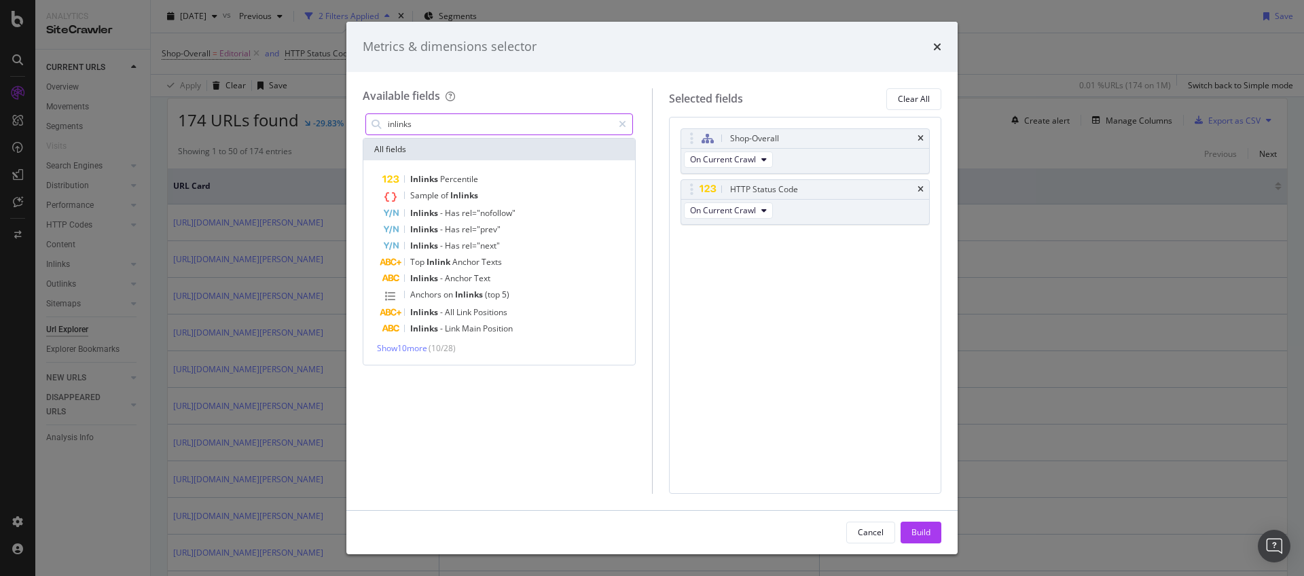
type input "inlinks"
click at [473, 126] on input "inlinks" at bounding box center [499, 124] width 226 height 20
click at [507, 201] on div "Sample of Inlinks" at bounding box center [507, 196] width 250 height 18
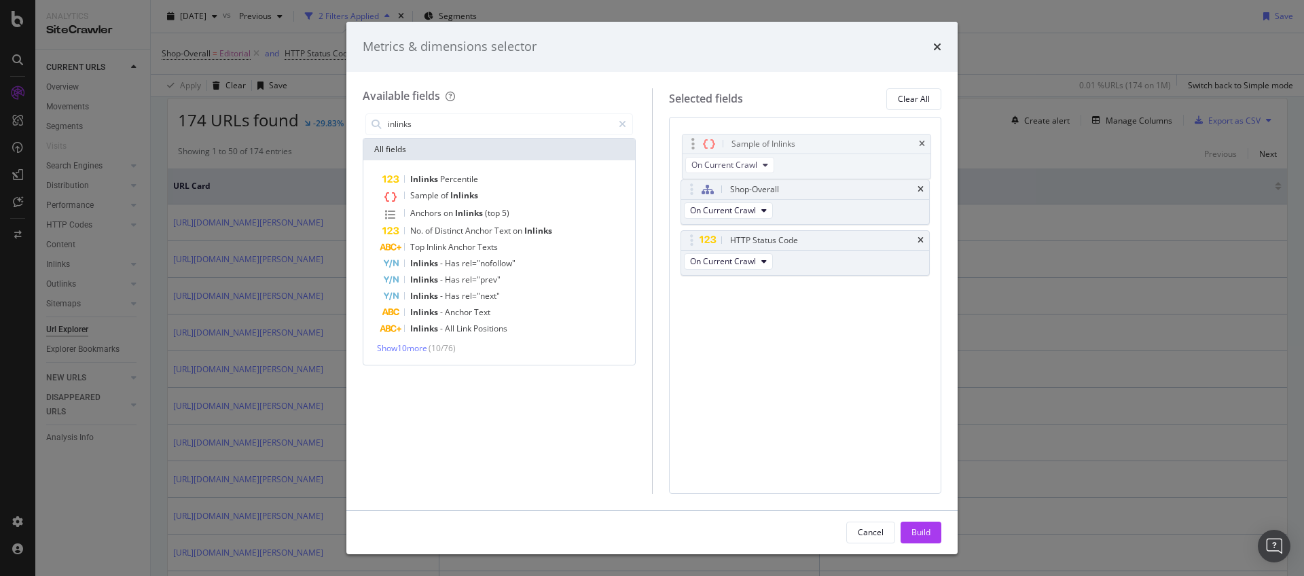
drag, startPoint x: 683, startPoint y: 242, endPoint x: 685, endPoint y: 146, distance: 96.4
click at [685, 146] on body "Analytics SiteCrawler CURRENT URLS Overview Movements Segments Visits Search En…" at bounding box center [652, 288] width 1304 height 576
click at [915, 533] on div "Build" at bounding box center [920, 532] width 19 height 12
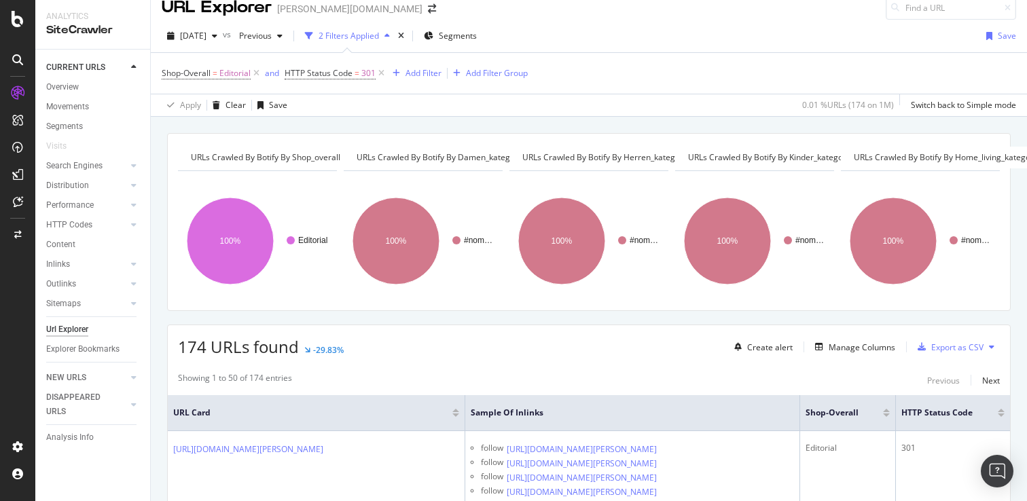
scroll to position [15, 0]
